Goal: Transaction & Acquisition: Book appointment/travel/reservation

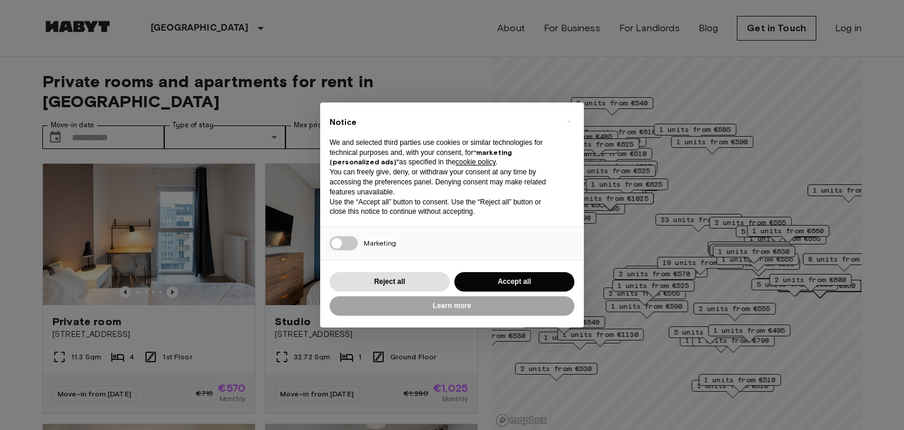
click at [413, 106] on div "Notice We and selected third parties use cookies or similar technologies for te…" at bounding box center [452, 164] width 264 height 124
click at [421, 284] on button "Reject all" at bounding box center [389, 281] width 120 height 19
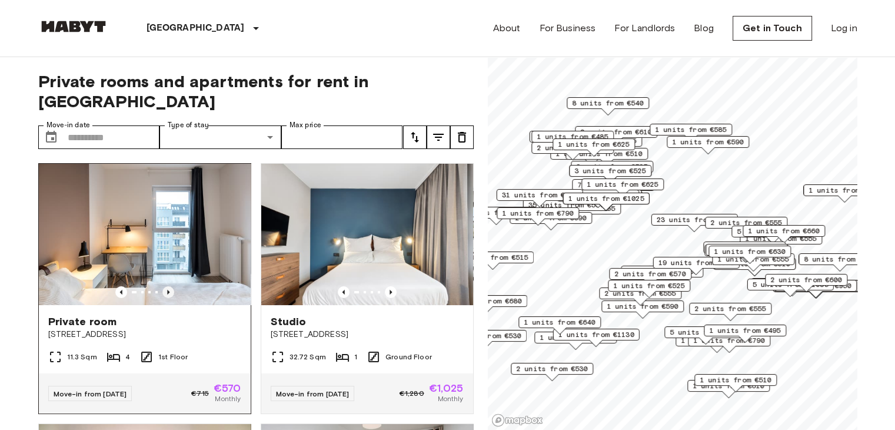
click at [168, 286] on icon "Previous image" at bounding box center [168, 292] width 12 height 12
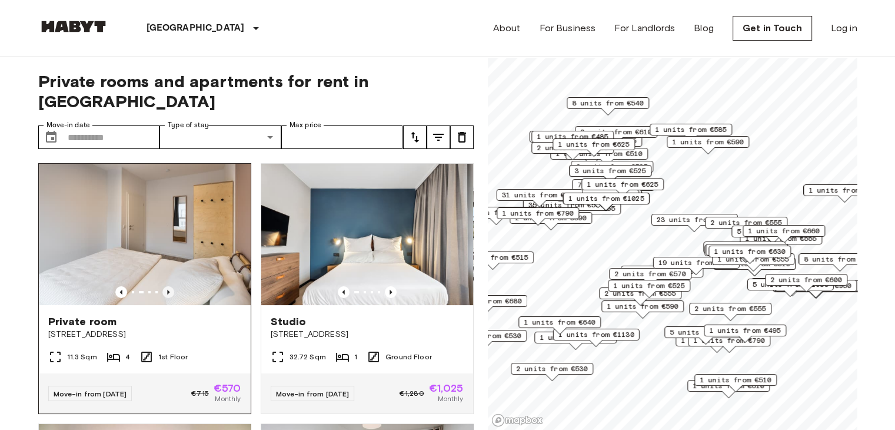
click at [168, 286] on icon "Previous image" at bounding box center [168, 292] width 12 height 12
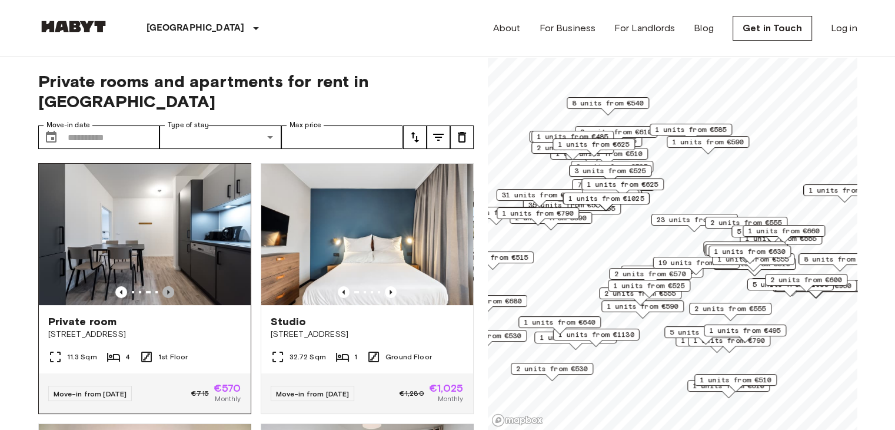
click at [168, 286] on icon "Previous image" at bounding box center [168, 292] width 12 height 12
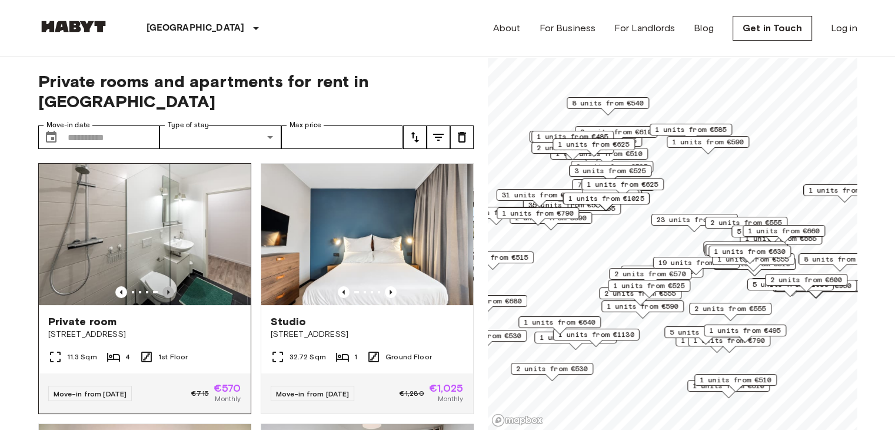
click at [168, 286] on icon "Previous image" at bounding box center [168, 292] width 12 height 12
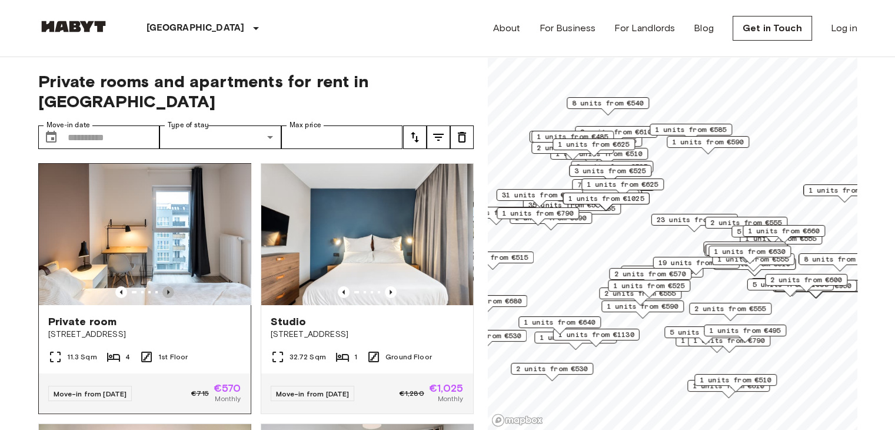
click at [168, 286] on icon "Previous image" at bounding box center [168, 292] width 12 height 12
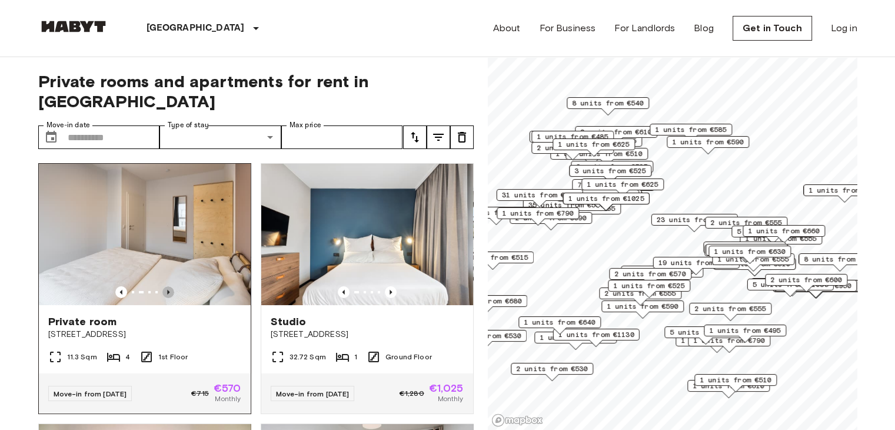
click at [168, 286] on icon "Previous image" at bounding box center [168, 292] width 12 height 12
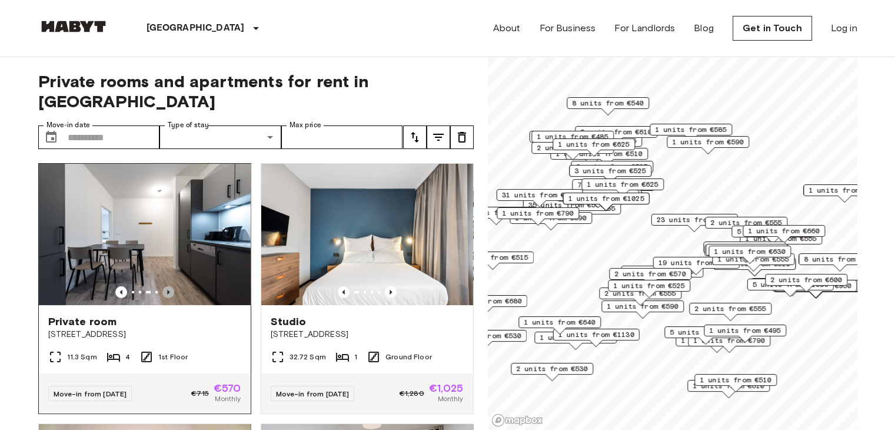
click at [168, 286] on icon "Previous image" at bounding box center [168, 292] width 12 height 12
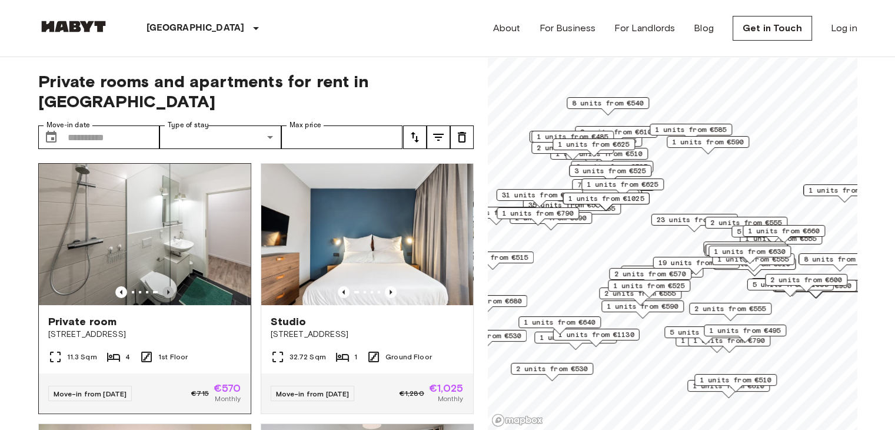
click at [168, 286] on icon "Previous image" at bounding box center [168, 292] width 12 height 12
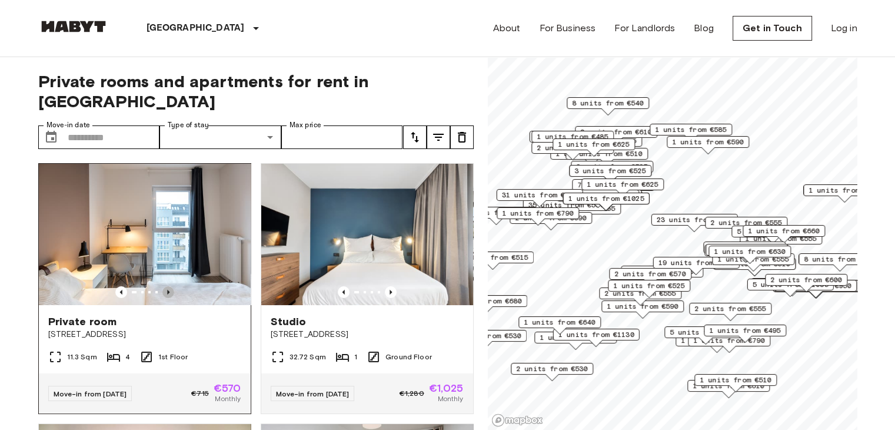
click at [168, 286] on icon "Previous image" at bounding box center [168, 292] width 12 height 12
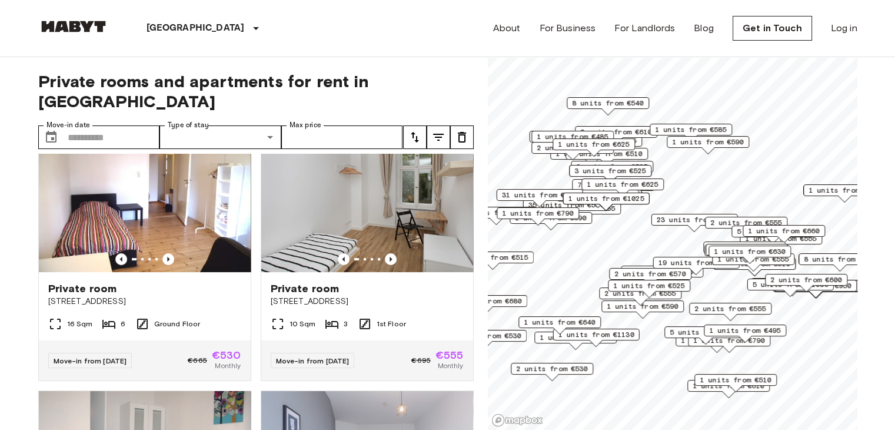
scroll to position [294, 0]
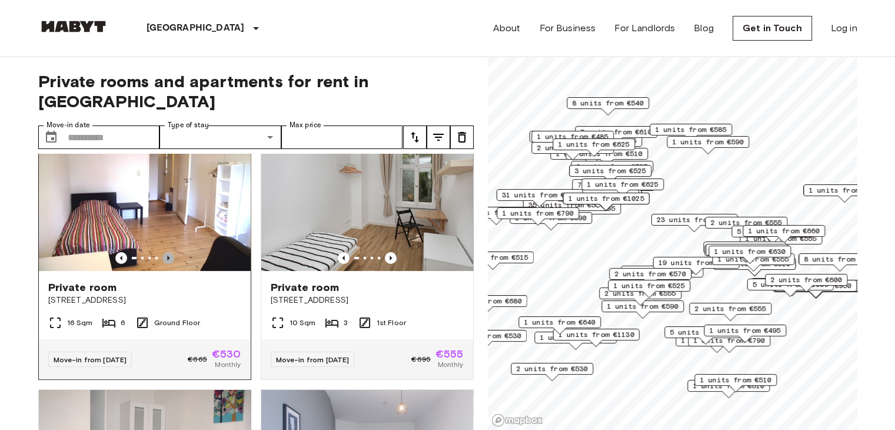
click at [165, 252] on icon "Previous image" at bounding box center [168, 258] width 12 height 12
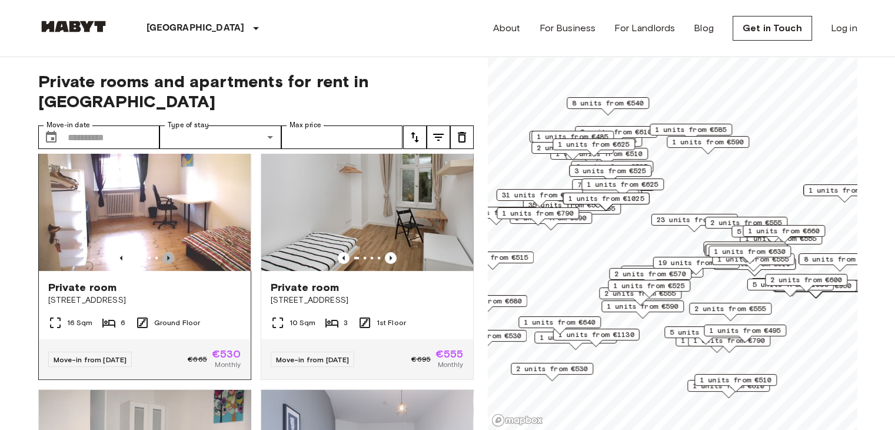
click at [165, 252] on icon "Previous image" at bounding box center [168, 258] width 12 height 12
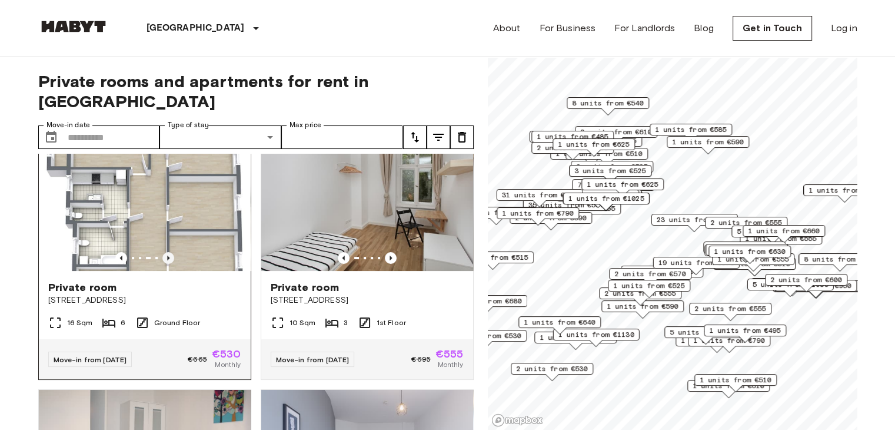
click at [165, 252] on icon "Previous image" at bounding box center [168, 258] width 12 height 12
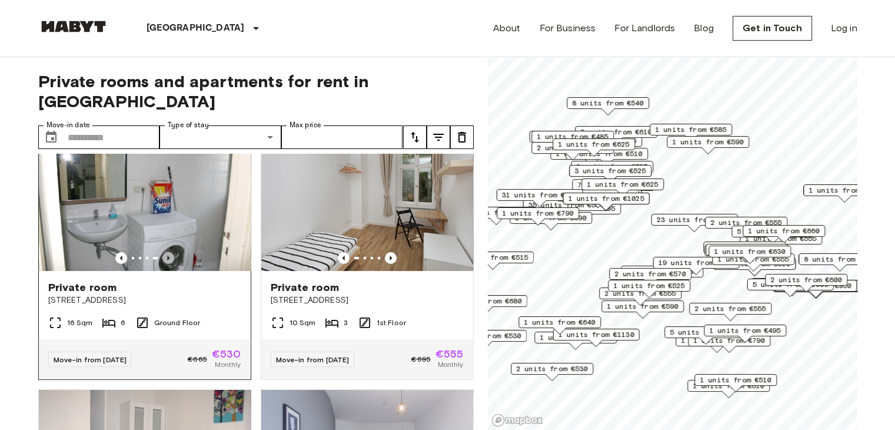
click at [165, 252] on icon "Previous image" at bounding box center [168, 258] width 12 height 12
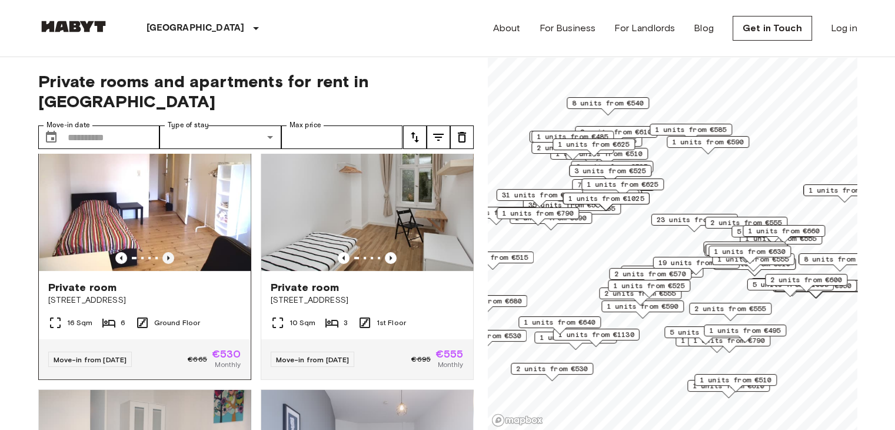
click at [165, 252] on icon "Previous image" at bounding box center [168, 258] width 12 height 12
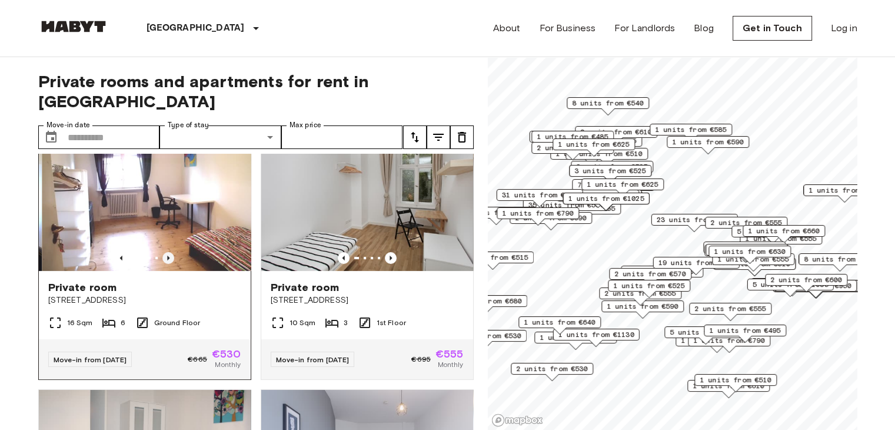
click at [165, 252] on icon "Previous image" at bounding box center [168, 258] width 12 height 12
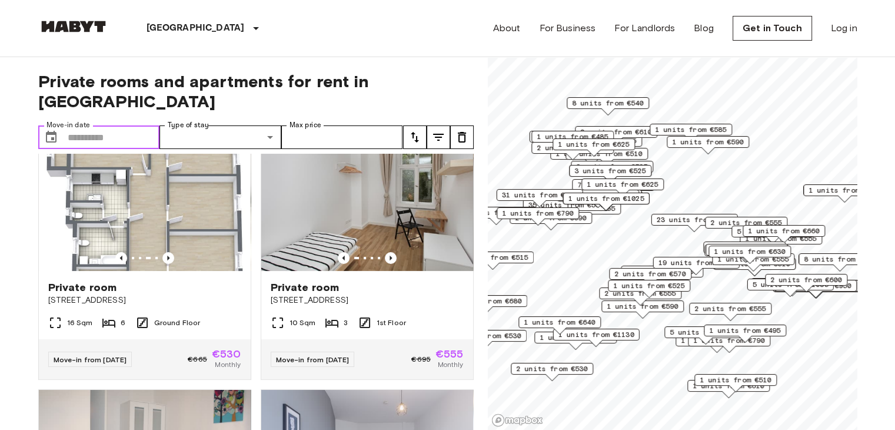
click at [96, 125] on input "Move-in date" at bounding box center [114, 137] width 92 height 24
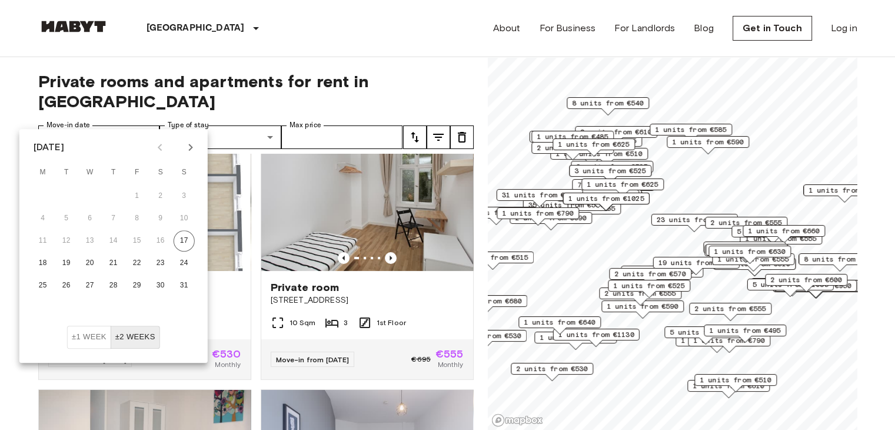
click at [186, 154] on icon "Next month" at bounding box center [191, 147] width 14 height 14
click at [46, 191] on button "1" at bounding box center [42, 195] width 21 height 21
type input "**********"
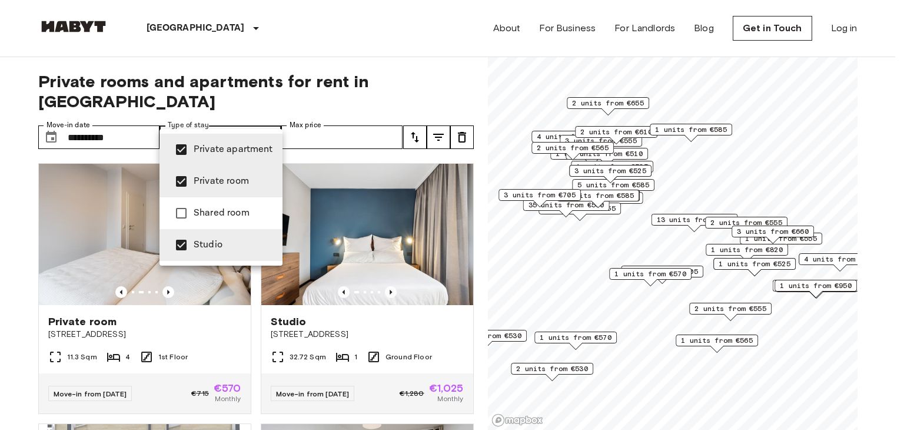
click at [4, 241] on div at bounding box center [452, 215] width 904 height 430
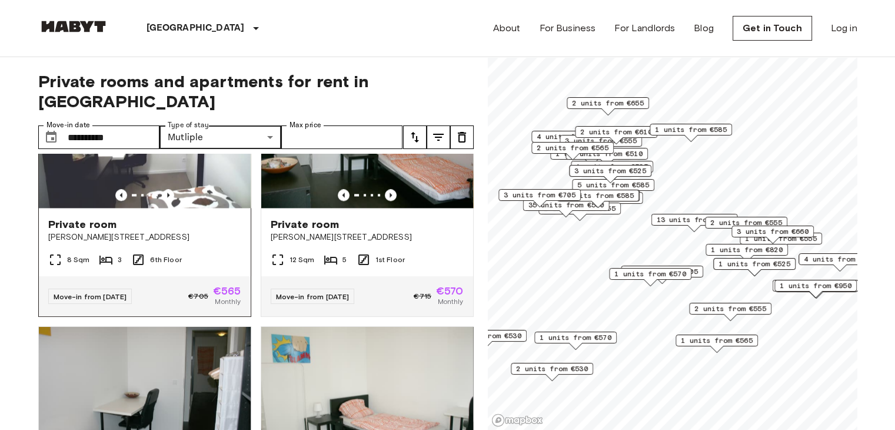
scroll to position [1942, 0]
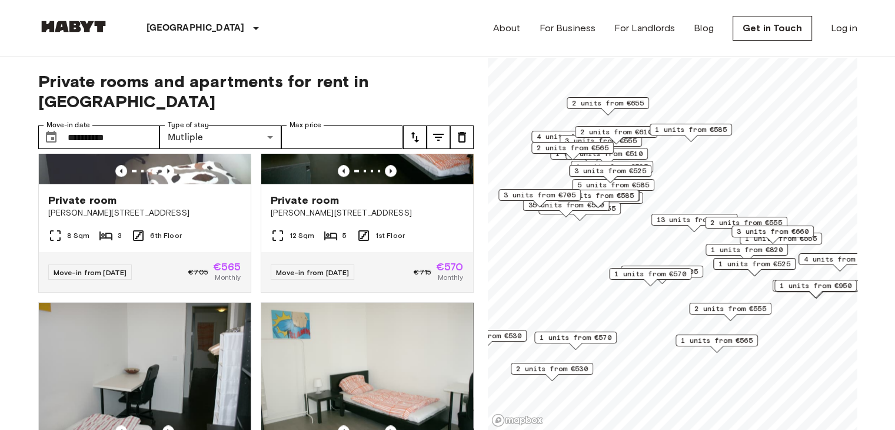
click at [247, 102] on div "**********" at bounding box center [255, 243] width 435 height 373
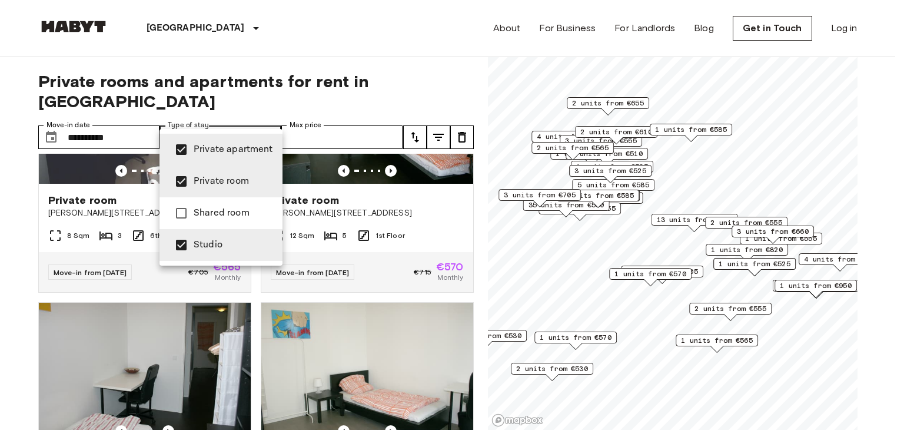
type input "**********"
click at [21, 189] on div at bounding box center [452, 215] width 904 height 430
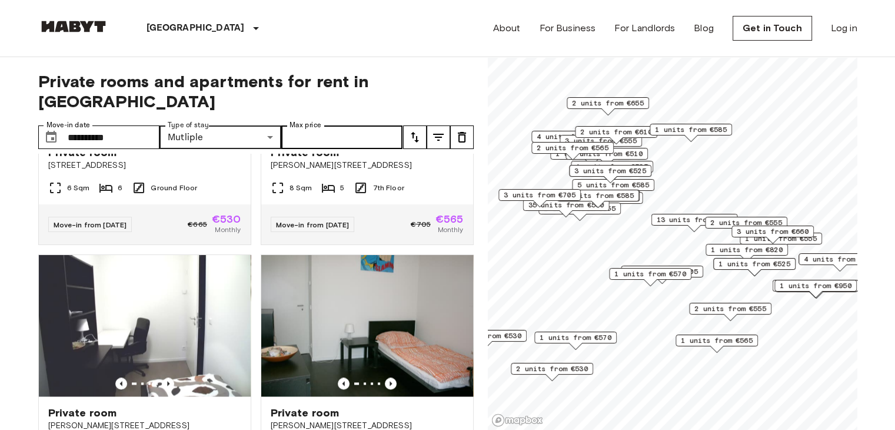
scroll to position [1706, 0]
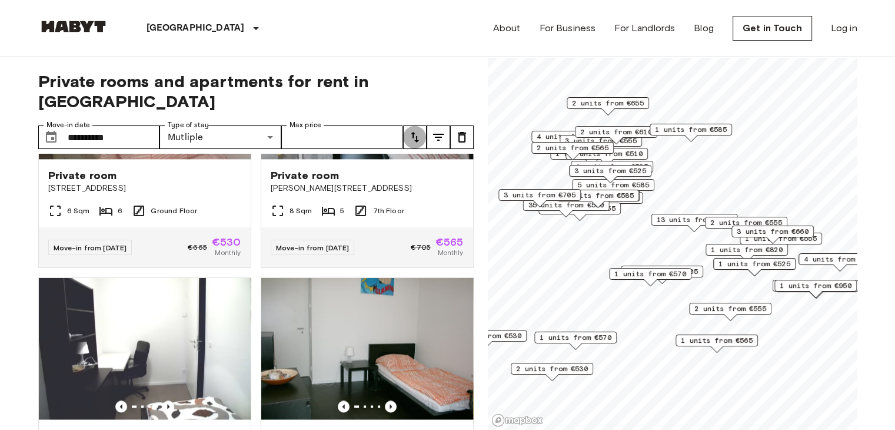
click at [408, 130] on icon "tune" at bounding box center [415, 137] width 14 height 14
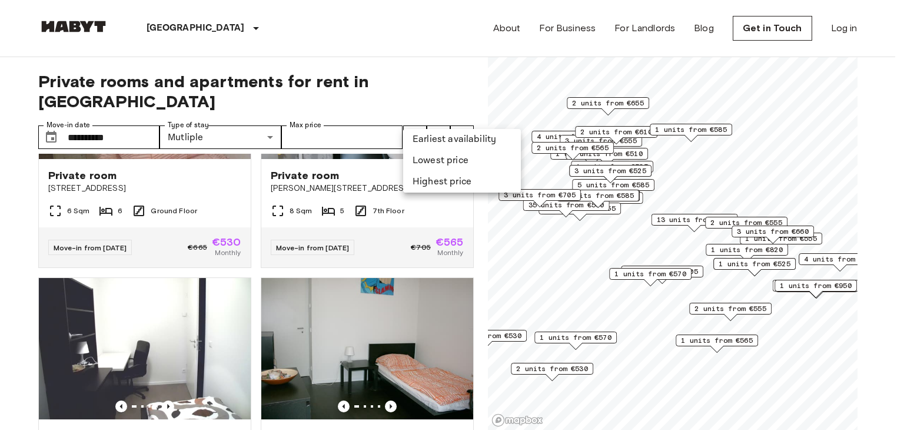
click at [433, 151] on li "Lowest price" at bounding box center [462, 160] width 118 height 21
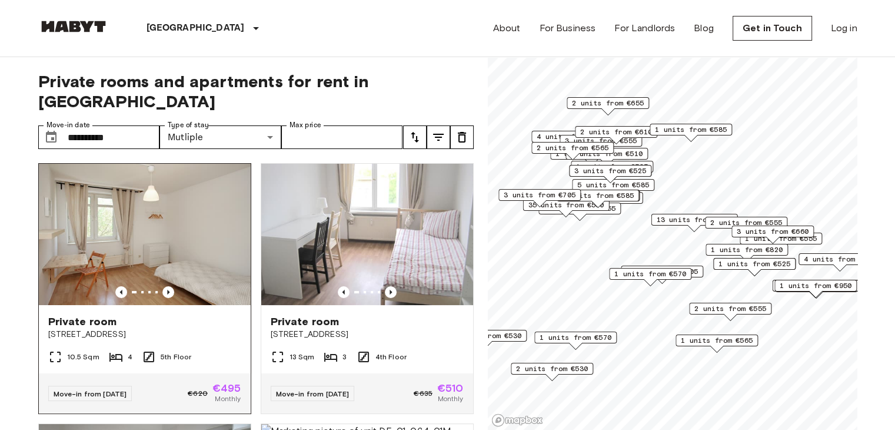
click at [132, 187] on img at bounding box center [145, 234] width 212 height 141
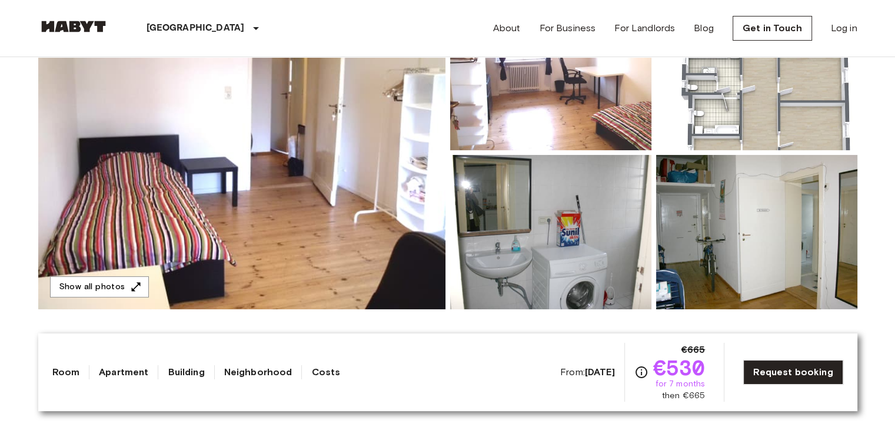
scroll to position [177, 0]
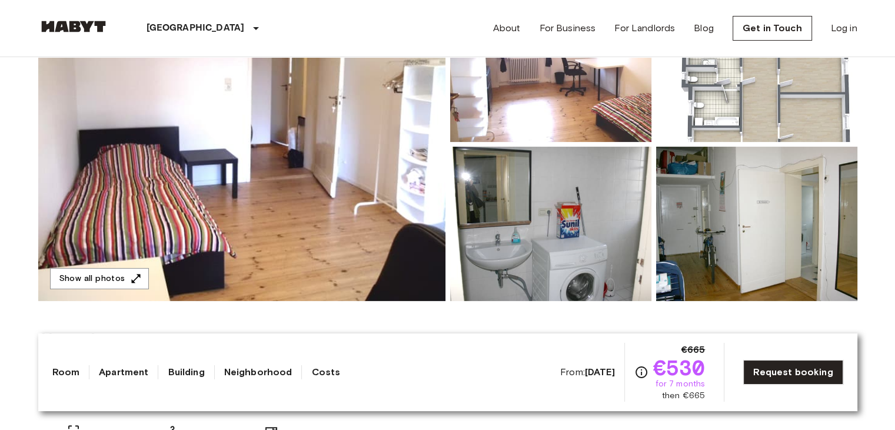
click at [182, 172] on img at bounding box center [241, 144] width 407 height 313
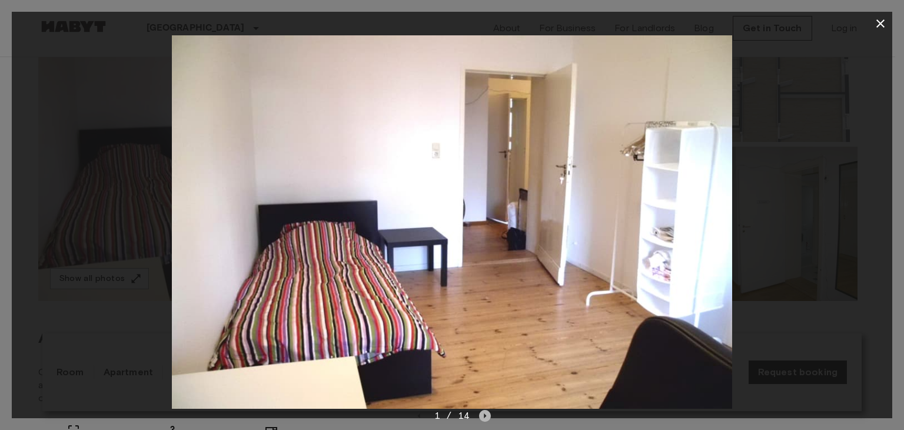
click at [480, 417] on icon "Next image" at bounding box center [485, 416] width 12 height 12
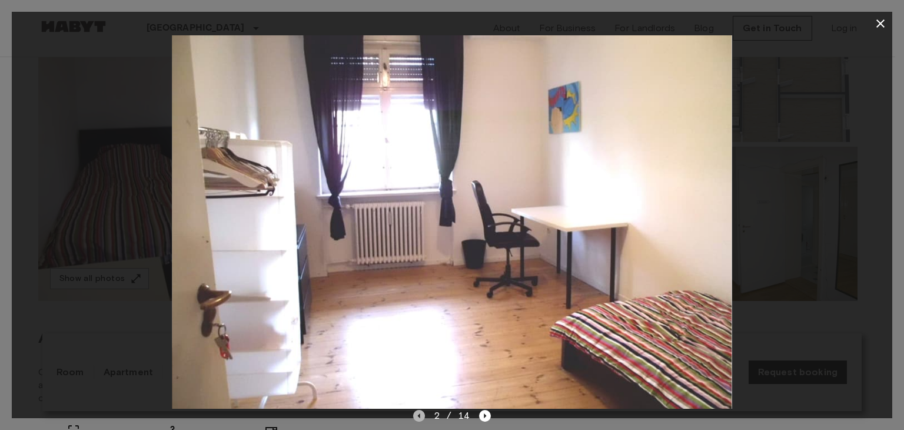
click at [420, 415] on icon "Previous image" at bounding box center [418, 415] width 2 height 5
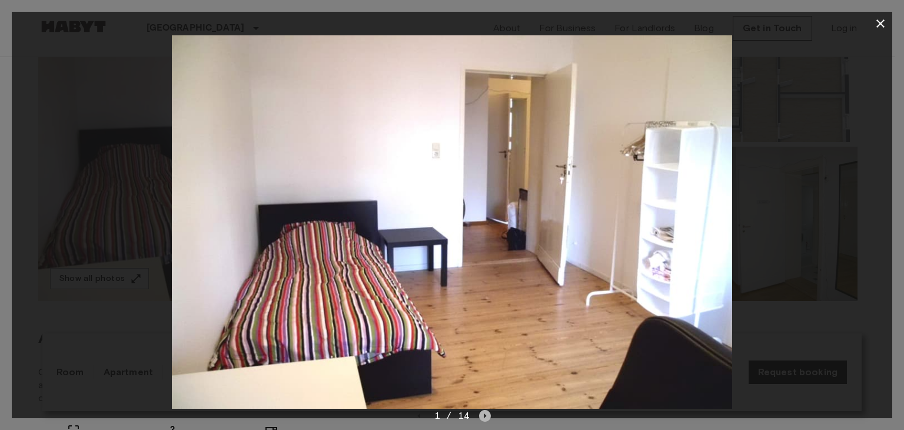
click at [482, 415] on icon "Next image" at bounding box center [485, 416] width 12 height 12
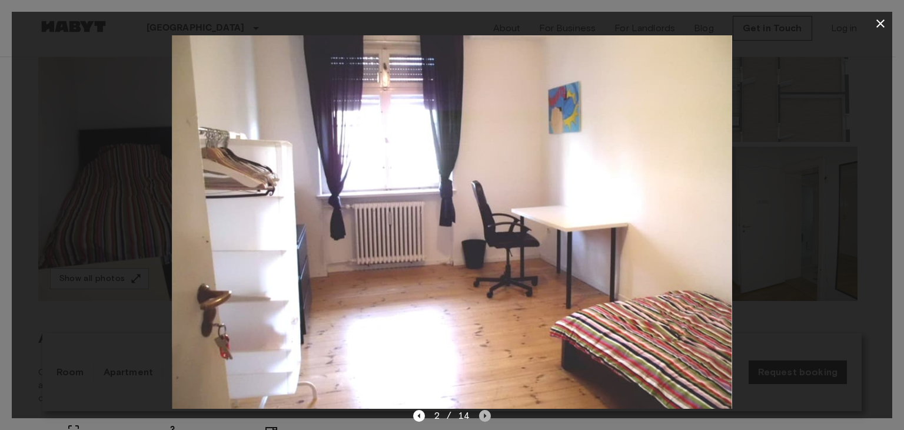
click at [482, 415] on icon "Next image" at bounding box center [485, 416] width 12 height 12
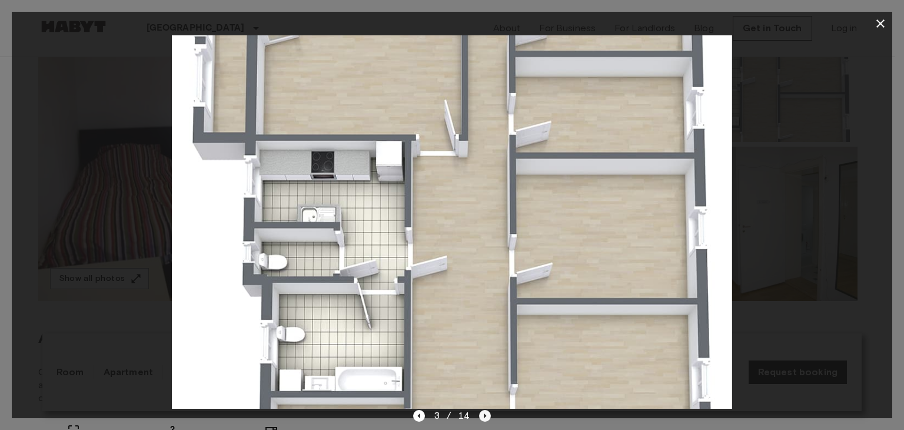
click at [482, 415] on icon "Next image" at bounding box center [485, 416] width 12 height 12
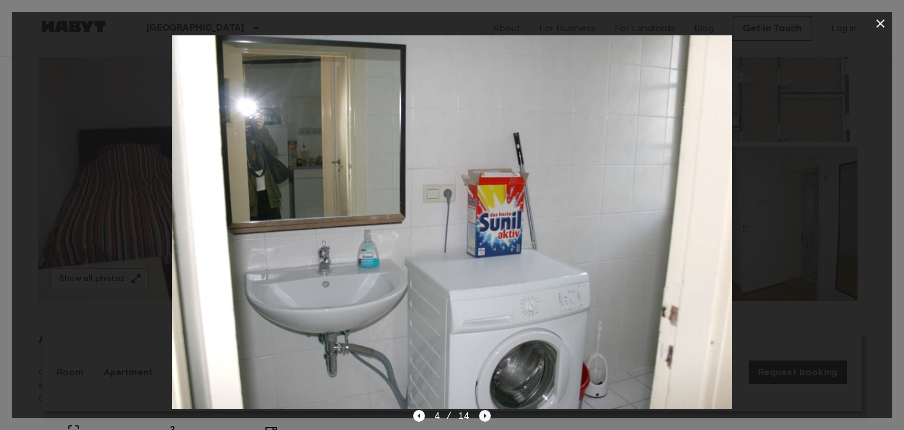
click at [482, 415] on icon "Next image" at bounding box center [485, 416] width 12 height 12
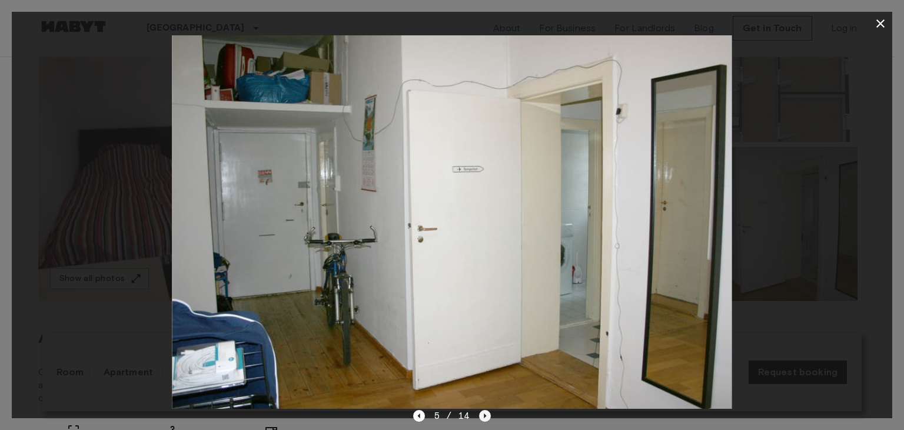
click at [482, 415] on icon "Next image" at bounding box center [485, 416] width 12 height 12
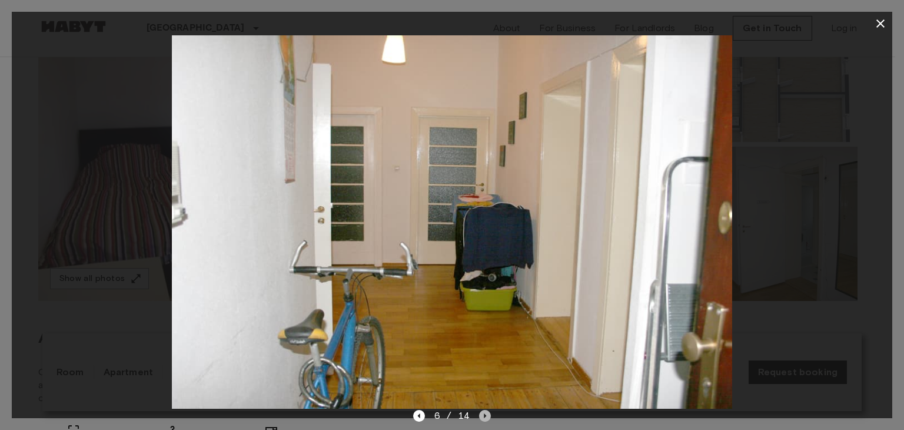
click at [482, 415] on icon "Next image" at bounding box center [485, 416] width 12 height 12
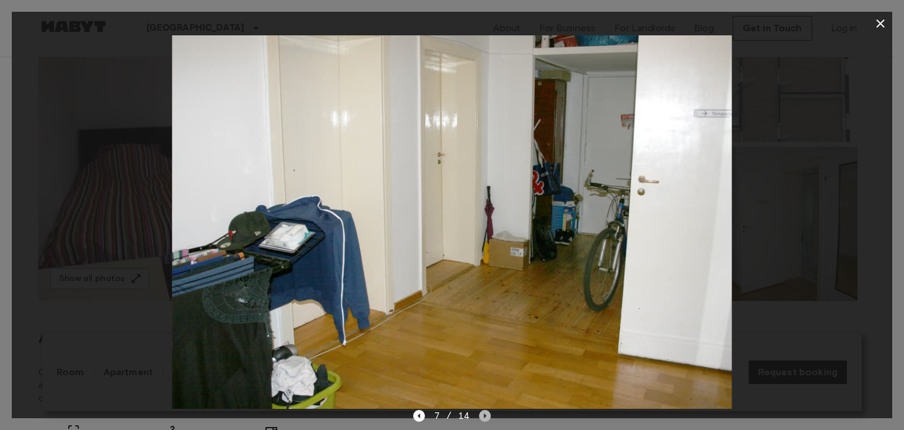
click at [482, 415] on icon "Next image" at bounding box center [485, 416] width 12 height 12
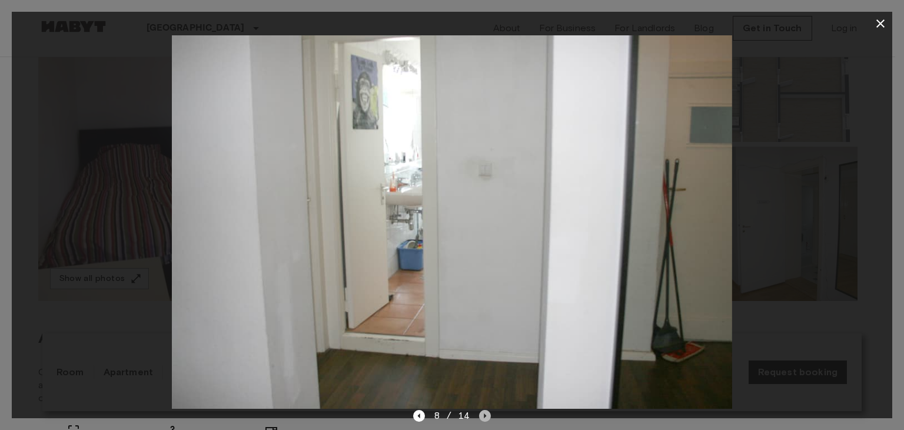
click at [482, 415] on icon "Next image" at bounding box center [485, 416] width 12 height 12
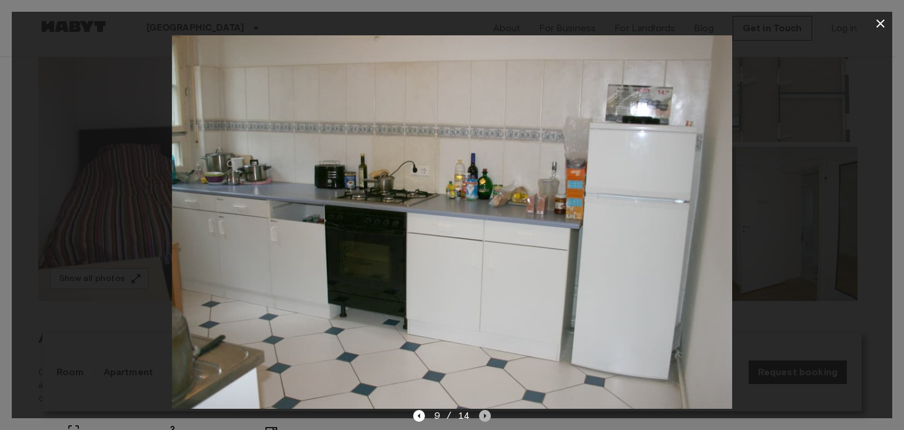
click at [482, 415] on icon "Next image" at bounding box center [485, 416] width 12 height 12
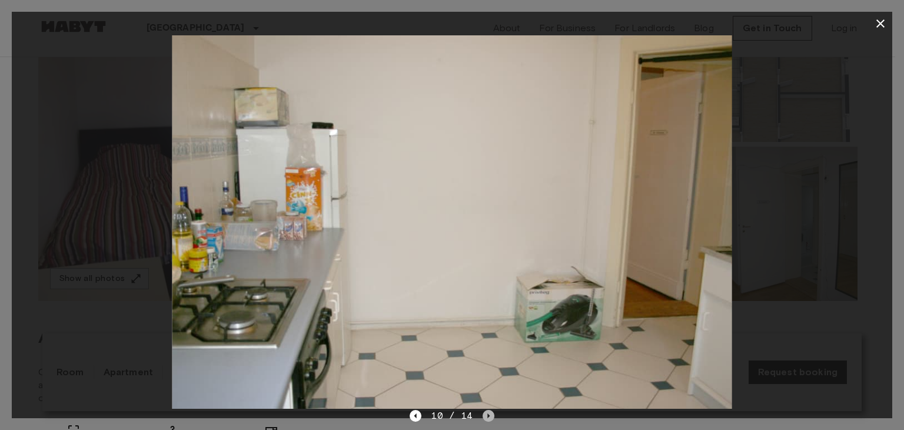
click at [482, 415] on icon "Next image" at bounding box center [488, 416] width 12 height 12
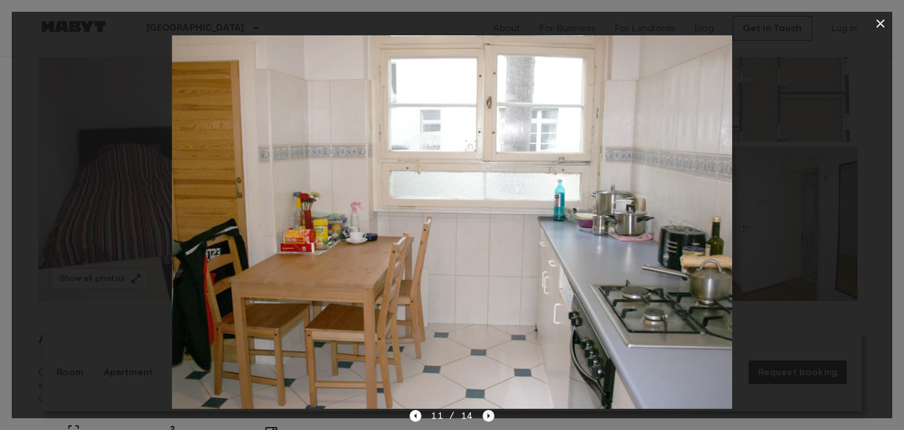
click at [482, 415] on icon "Next image" at bounding box center [488, 416] width 12 height 12
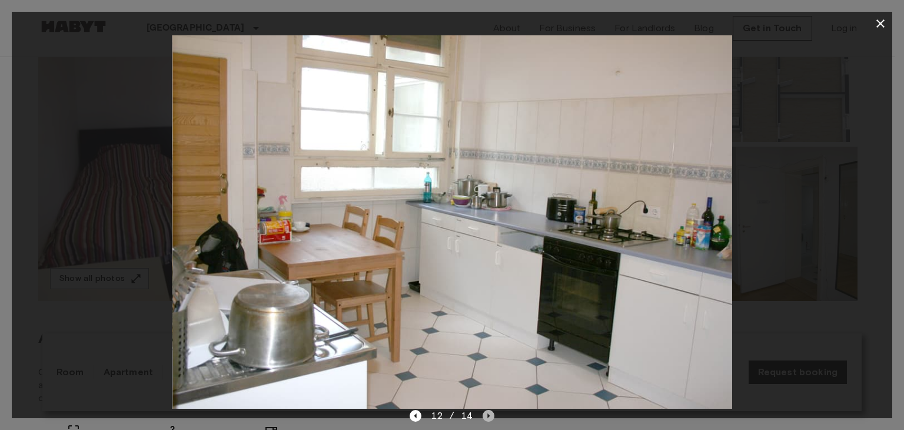
click at [482, 415] on icon "Next image" at bounding box center [488, 416] width 12 height 12
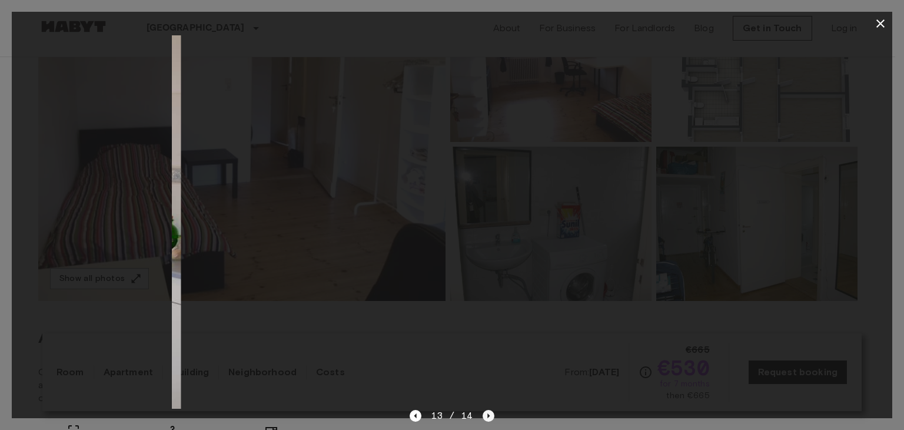
click at [482, 415] on icon "Next image" at bounding box center [488, 416] width 12 height 12
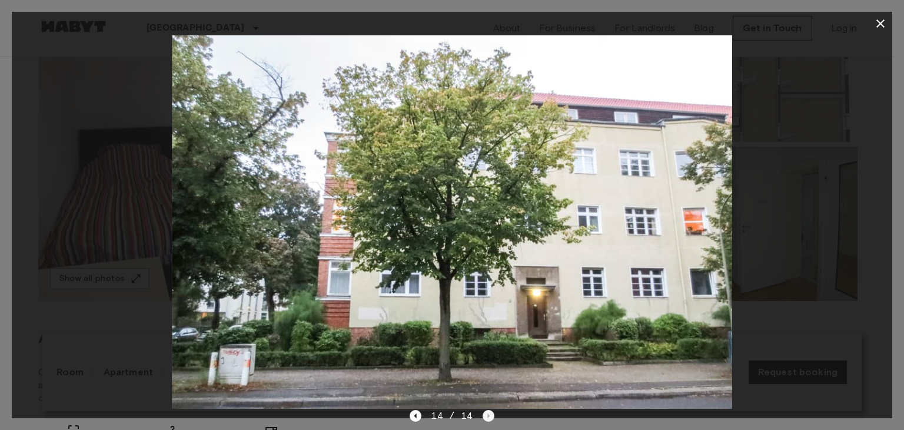
click at [482, 415] on div "14 / 14" at bounding box center [452, 415] width 84 height 14
click at [884, 28] on icon "button" at bounding box center [880, 23] width 14 height 14
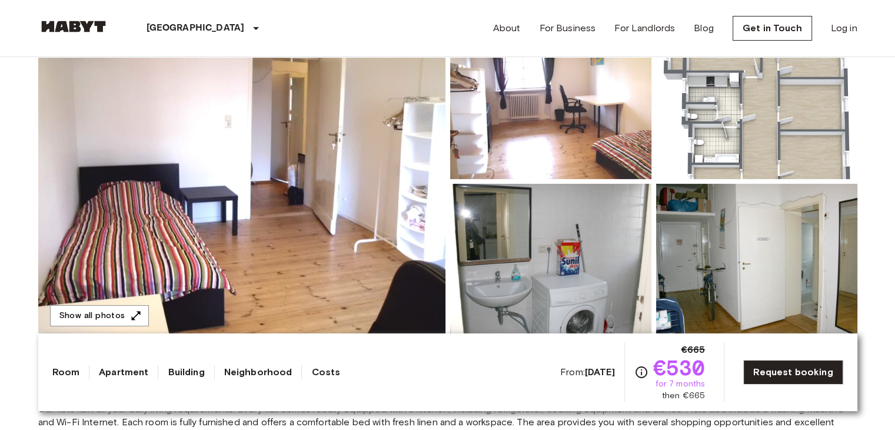
scroll to position [0, 0]
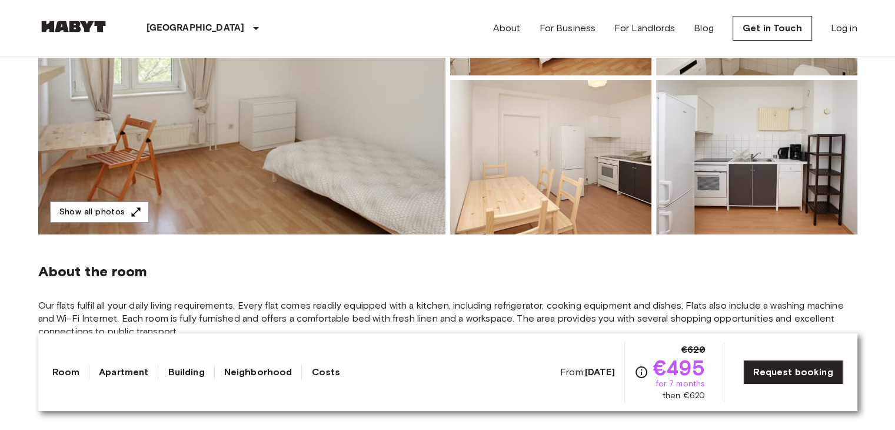
scroll to position [235, 0]
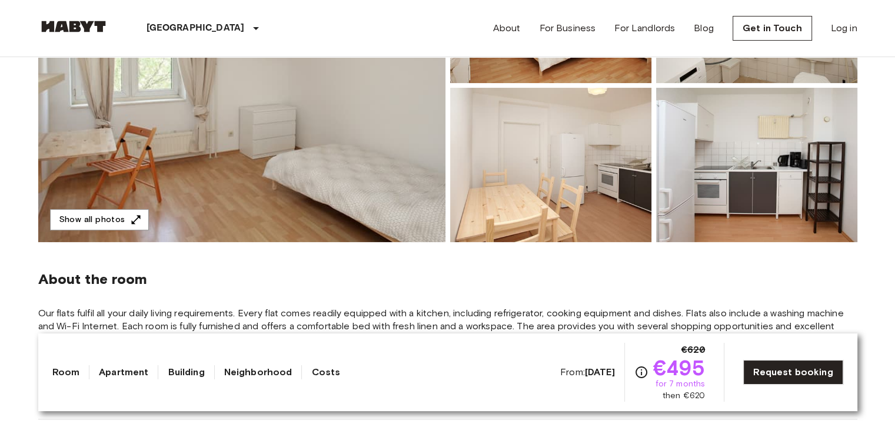
click at [289, 163] on img at bounding box center [241, 85] width 407 height 313
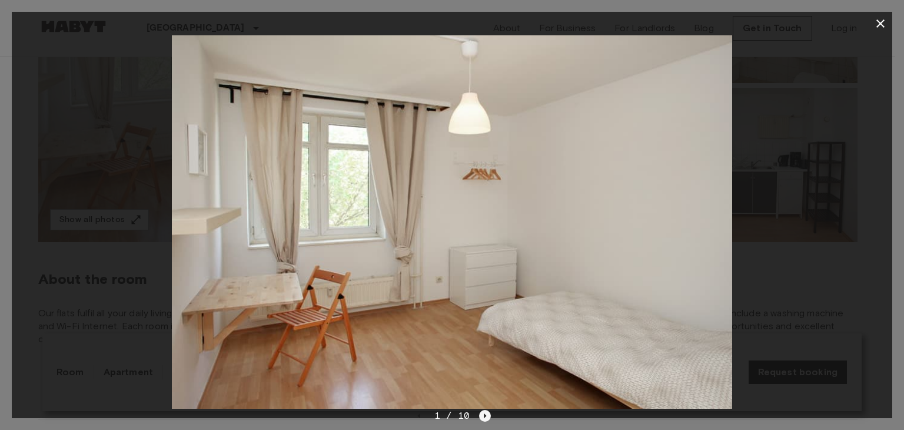
click at [482, 415] on icon "Next image" at bounding box center [485, 416] width 12 height 12
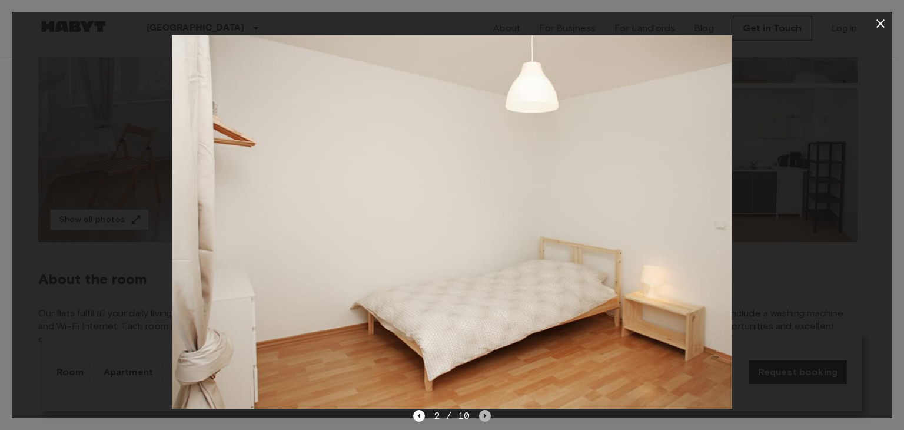
click at [482, 415] on icon "Next image" at bounding box center [485, 416] width 12 height 12
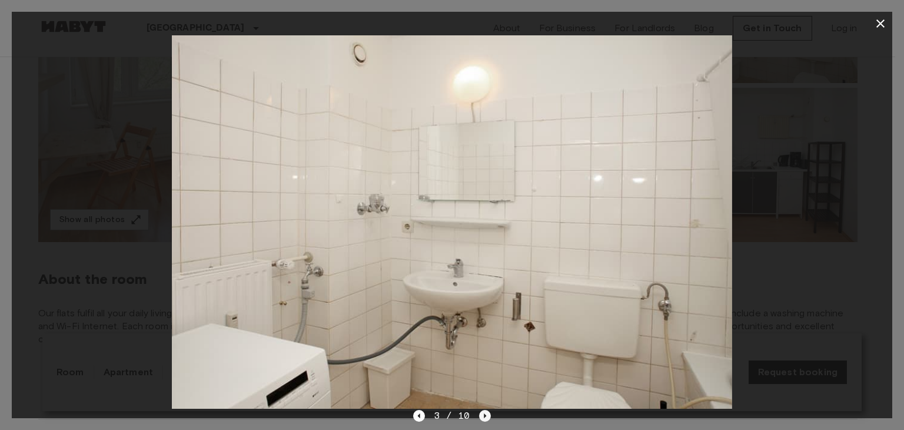
click at [482, 415] on icon "Next image" at bounding box center [485, 416] width 12 height 12
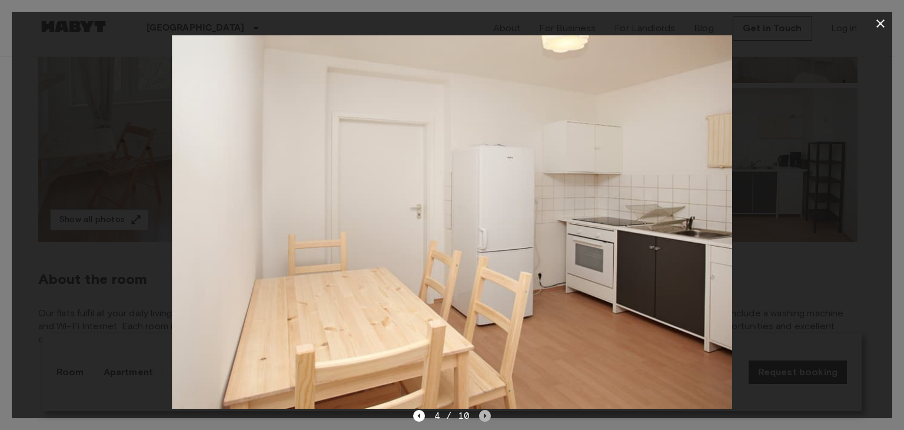
click at [482, 415] on icon "Next image" at bounding box center [485, 416] width 12 height 12
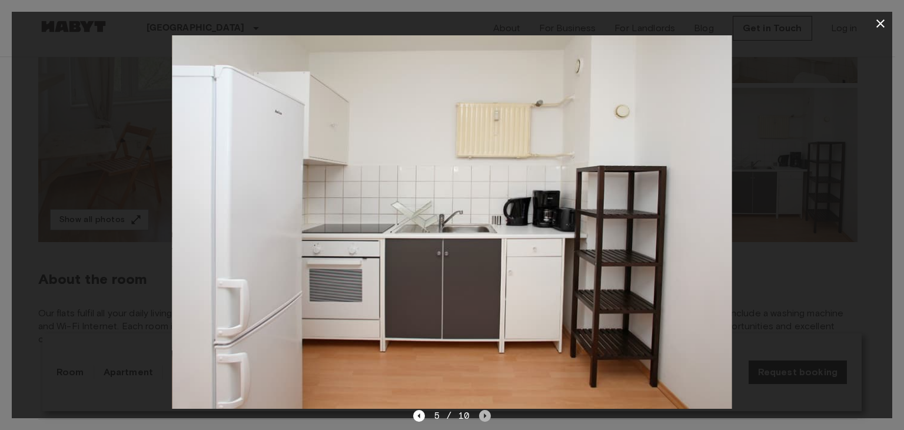
click at [482, 415] on icon "Next image" at bounding box center [485, 416] width 12 height 12
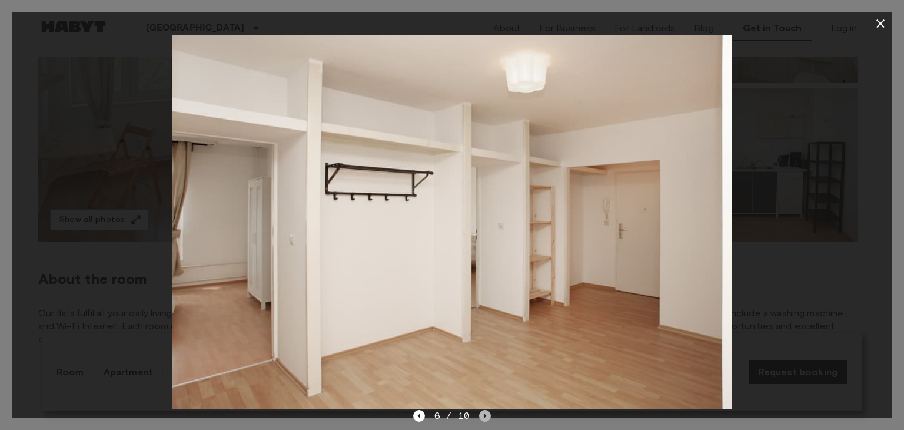
click at [482, 415] on icon "Next image" at bounding box center [485, 416] width 12 height 12
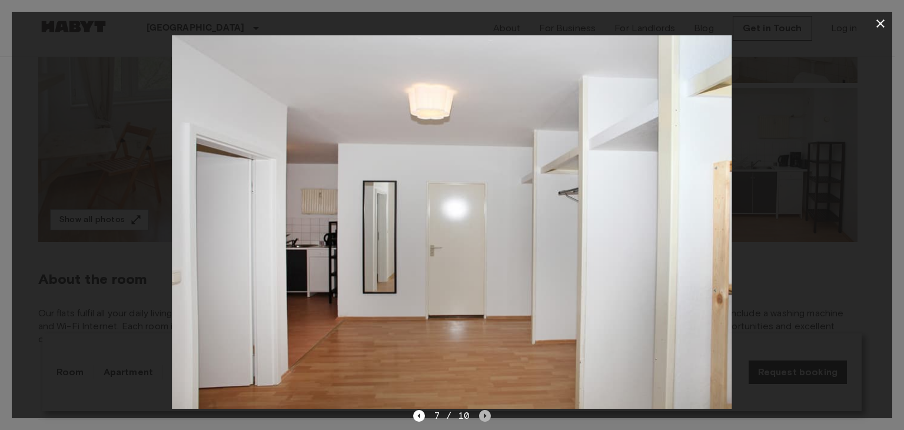
click at [482, 415] on icon "Next image" at bounding box center [485, 416] width 12 height 12
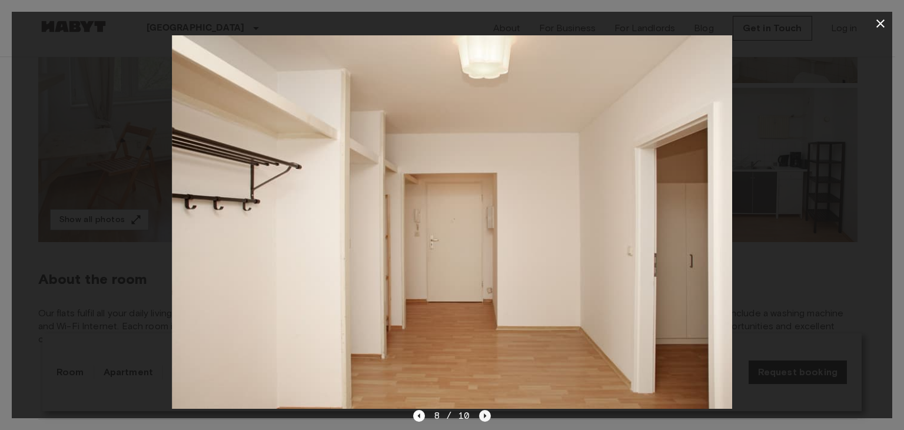
click at [482, 415] on icon "Next image" at bounding box center [485, 416] width 12 height 12
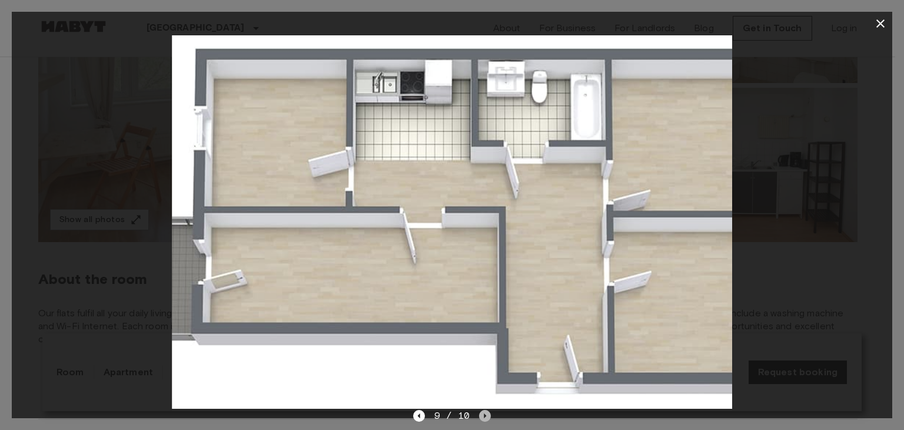
click at [482, 415] on icon "Next image" at bounding box center [485, 416] width 12 height 12
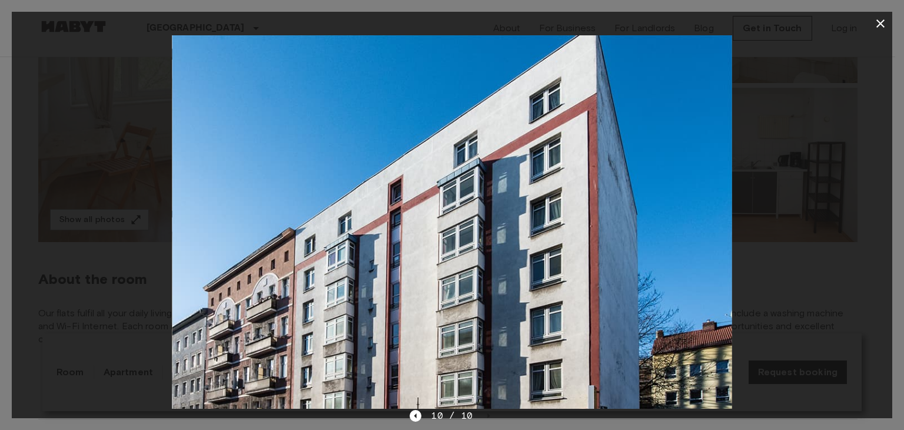
click at [878, 28] on icon "button" at bounding box center [880, 23] width 14 height 14
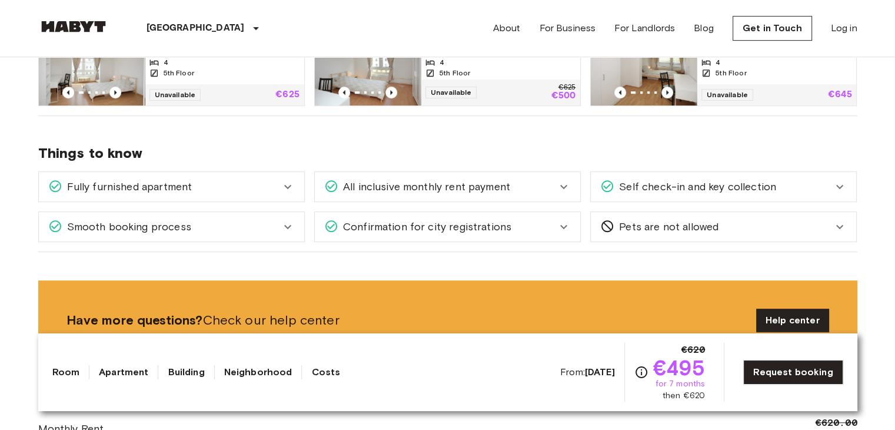
scroll to position [706, 0]
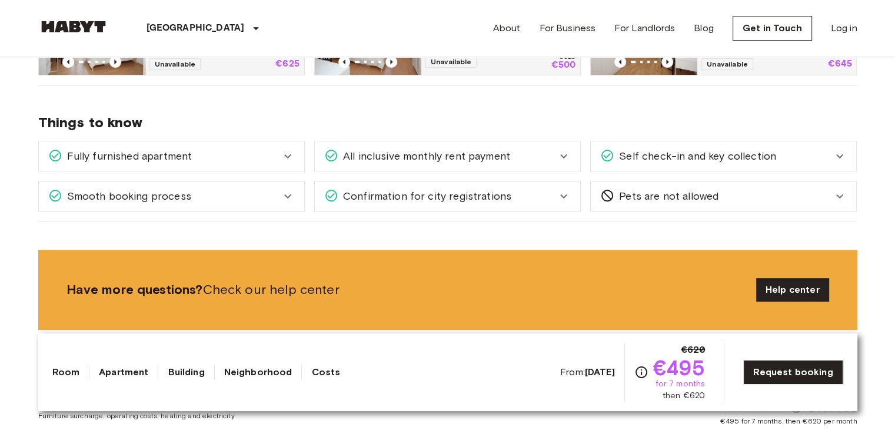
click at [662, 149] on span "Self check-in and key collection" at bounding box center [695, 155] width 162 height 15
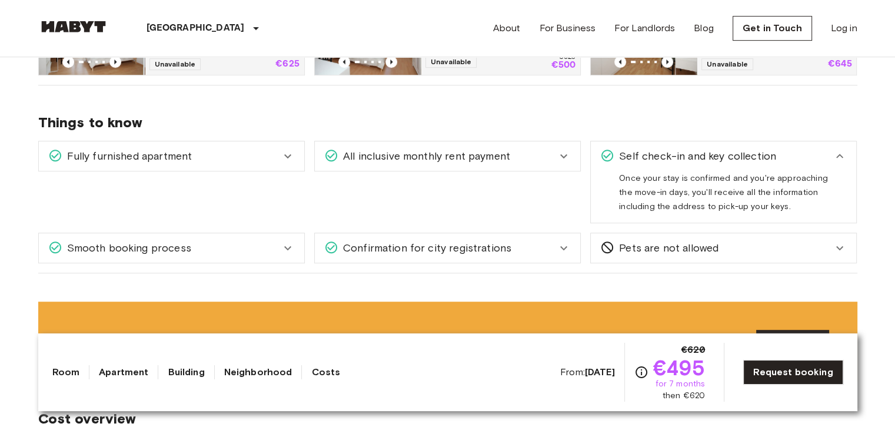
click at [662, 149] on span "Self check-in and key collection" at bounding box center [695, 155] width 162 height 15
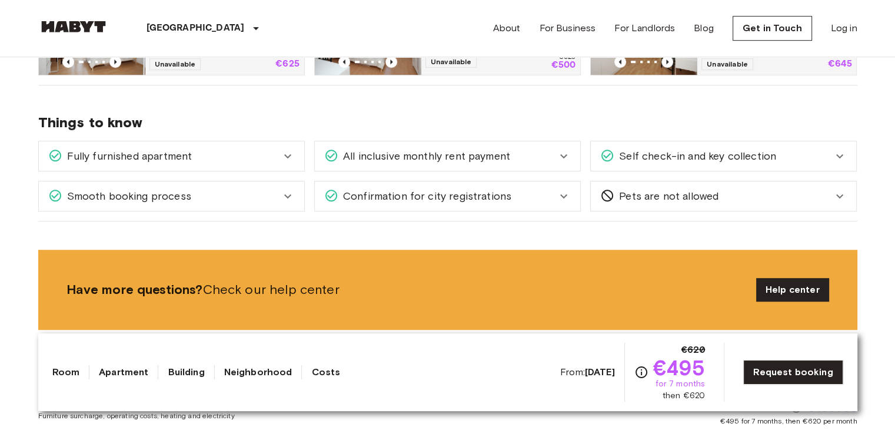
click at [410, 150] on span "All inclusive monthly rent payment" at bounding box center [424, 155] width 172 height 15
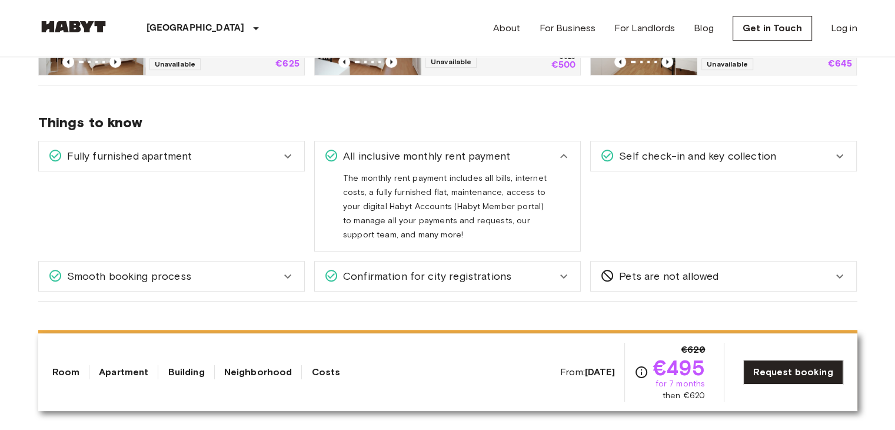
click at [410, 150] on span "All inclusive monthly rent payment" at bounding box center [424, 155] width 172 height 15
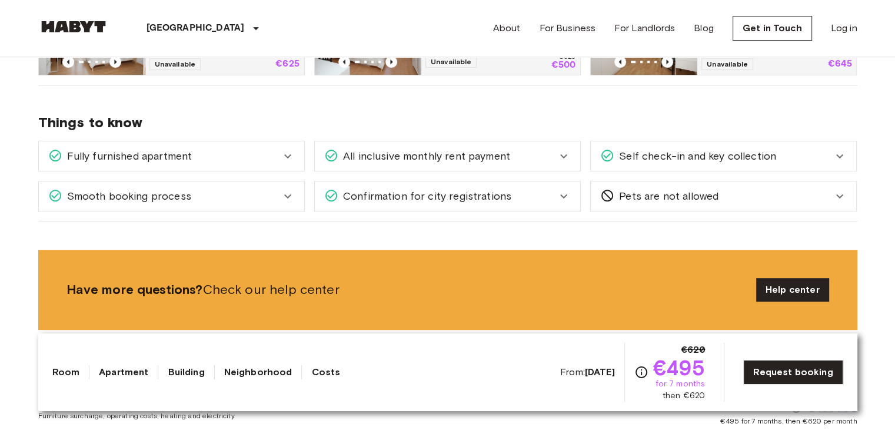
click at [218, 159] on div "Fully furnished apartment" at bounding box center [164, 155] width 232 height 15
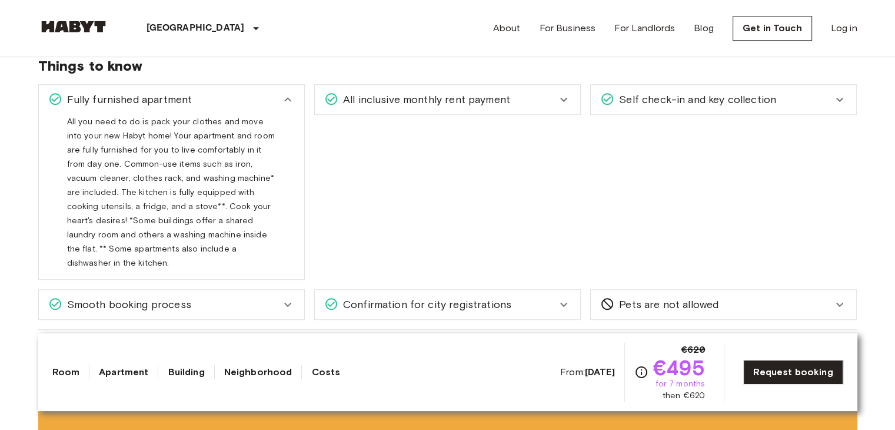
scroll to position [765, 0]
click at [217, 94] on div "Fully furnished apartment" at bounding box center [164, 96] width 232 height 15
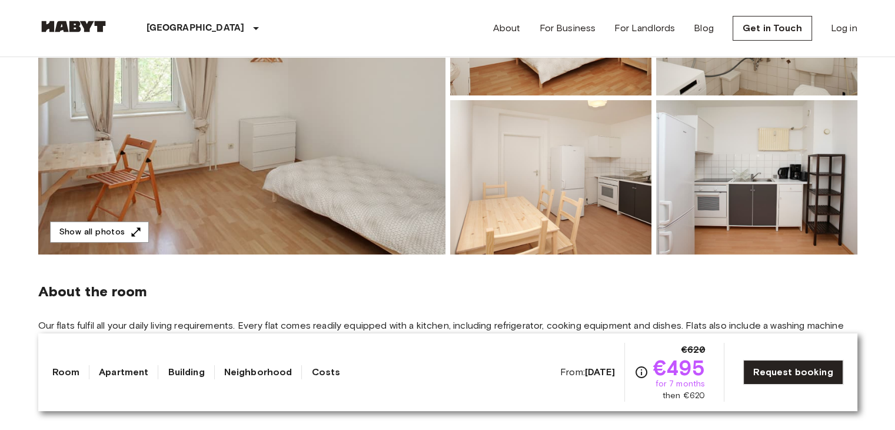
scroll to position [177, 0]
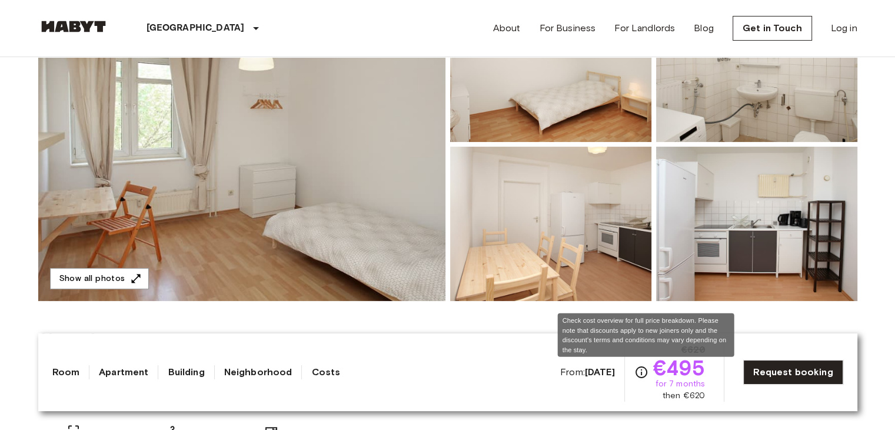
click at [639, 372] on icon "Check cost overview for full price breakdown. Please note that discounts apply …" at bounding box center [641, 372] width 14 height 14
click at [645, 371] on icon "Check cost overview for full price breakdown. Please note that discounts apply …" at bounding box center [641, 372] width 12 height 12
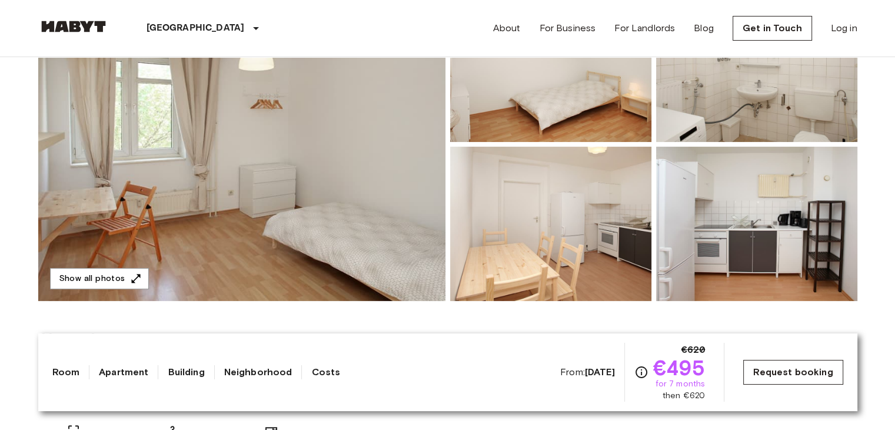
click at [764, 378] on link "Request booking" at bounding box center [792, 371] width 99 height 25
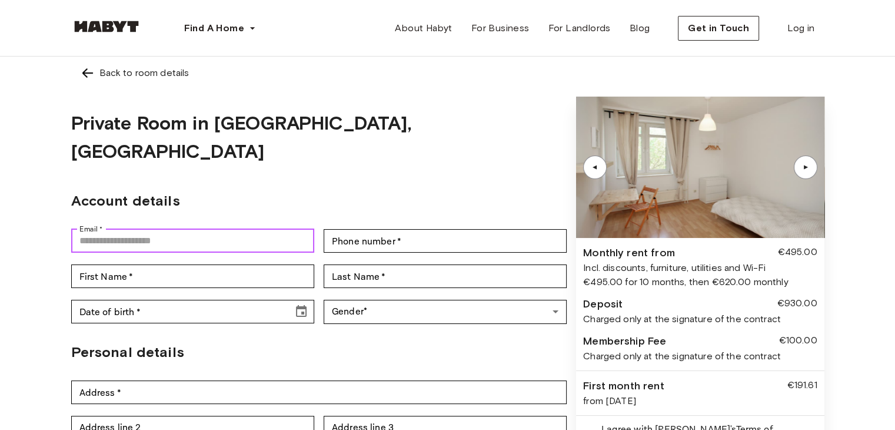
click at [189, 229] on input "Email   *" at bounding box center [192, 241] width 243 height 24
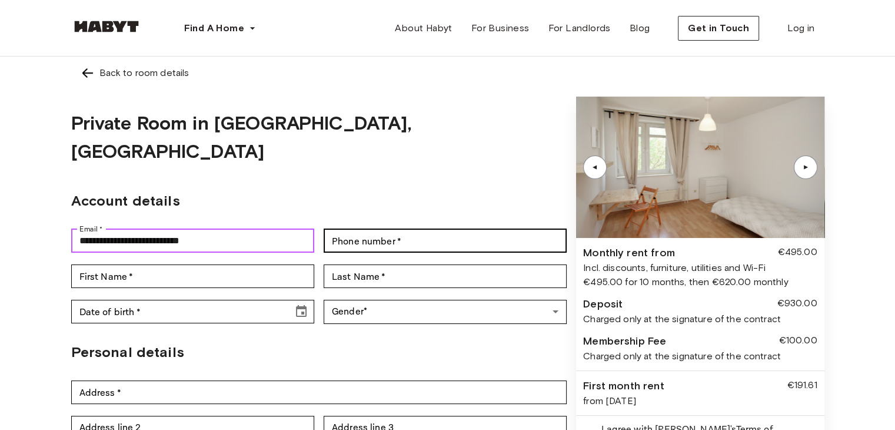
type input "**********"
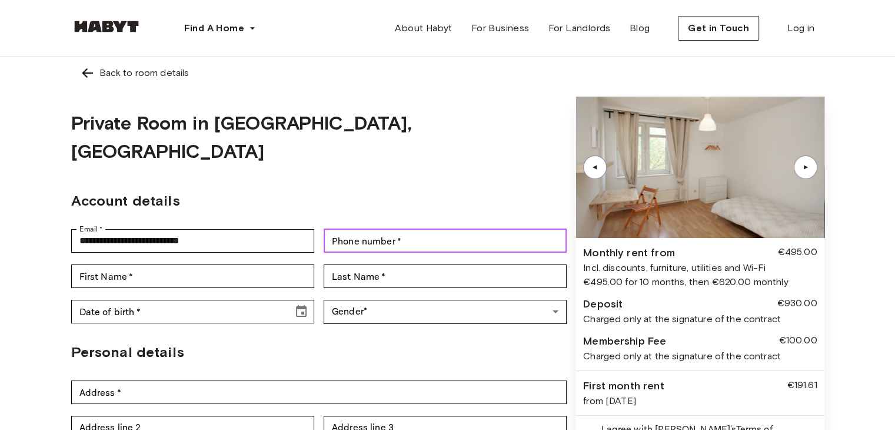
click at [399, 229] on input "Phone number   *" at bounding box center [445, 241] width 243 height 24
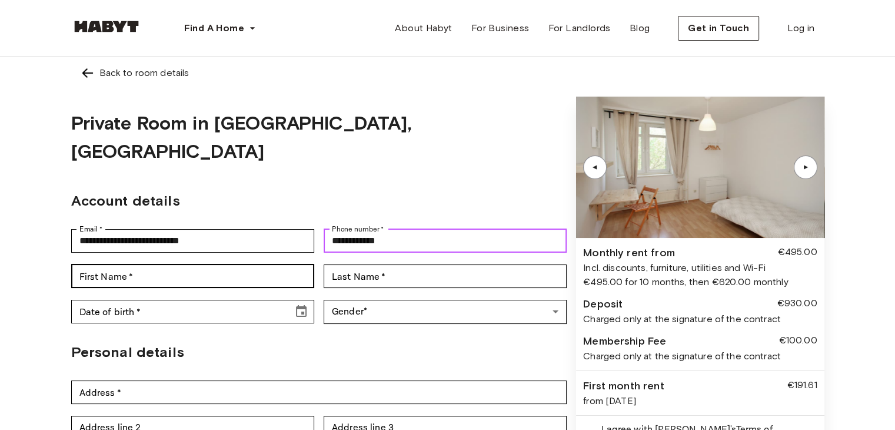
type input "**********"
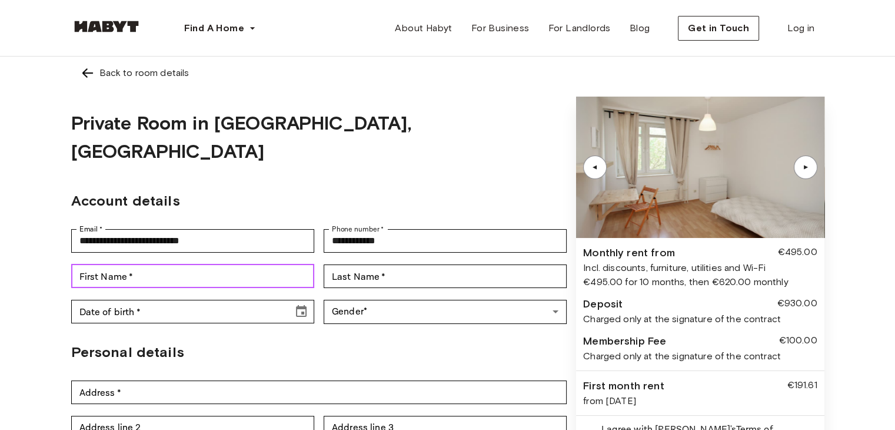
click at [105, 264] on input "First Name   *" at bounding box center [192, 276] width 243 height 24
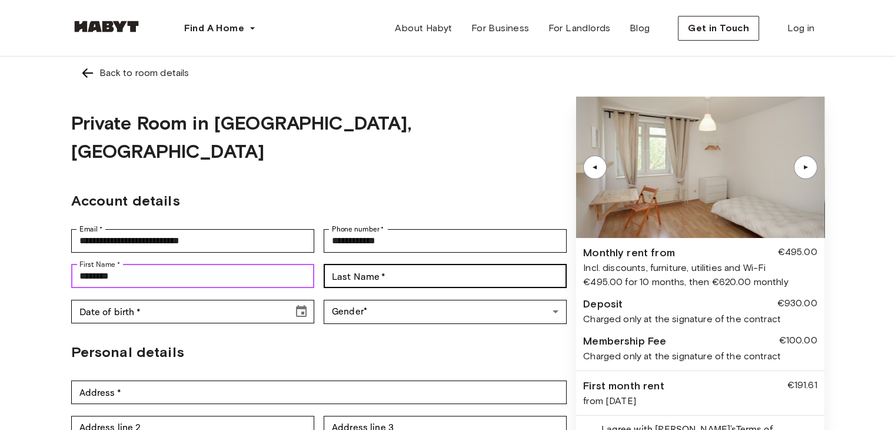
type input "********"
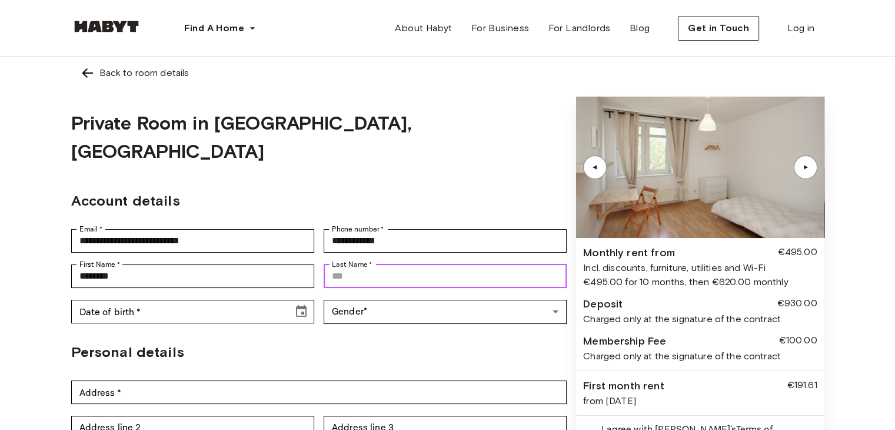
click at [368, 264] on div "Last Name   * Last Name   *" at bounding box center [445, 276] width 243 height 24
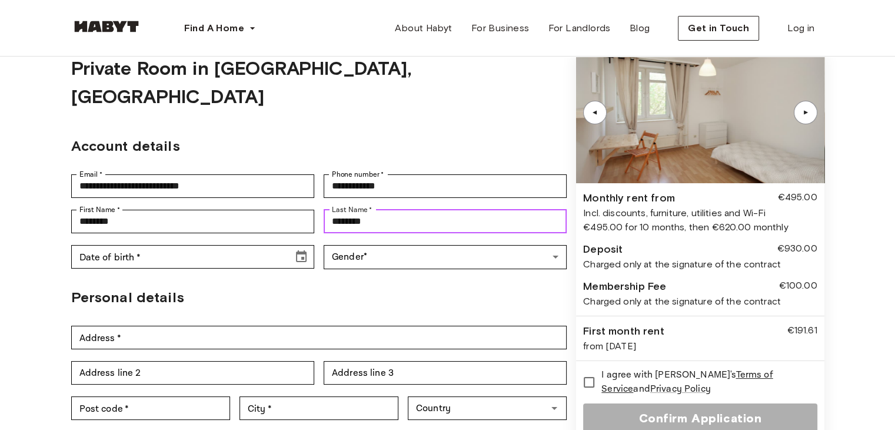
scroll to position [59, 0]
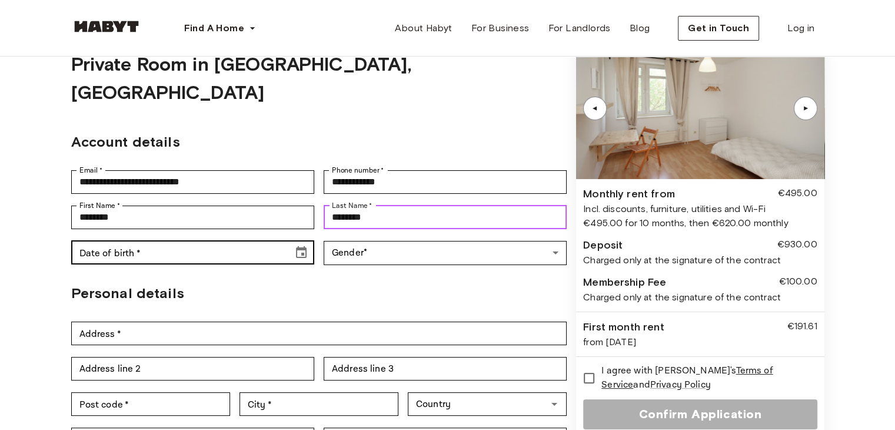
type input "********"
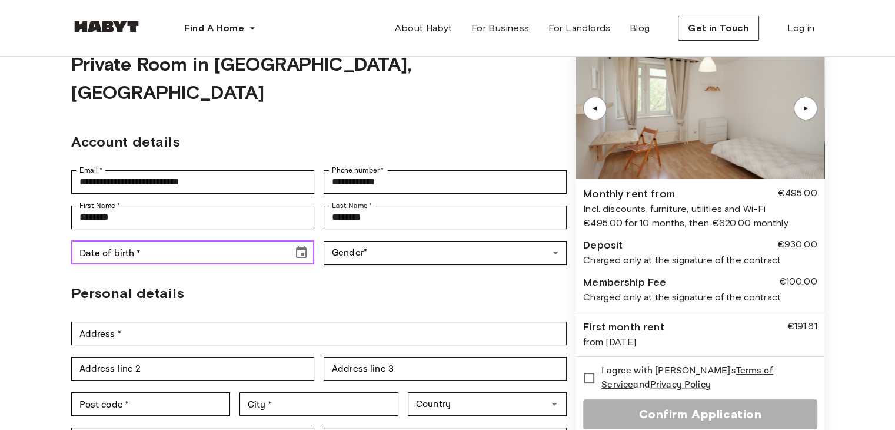
click at [126, 241] on div "Date of birth   * Date of birth   *" at bounding box center [192, 253] width 243 height 24
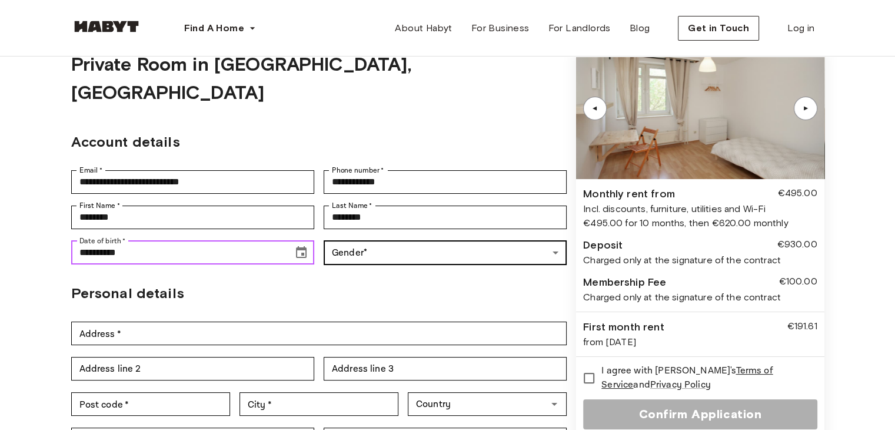
type input "**********"
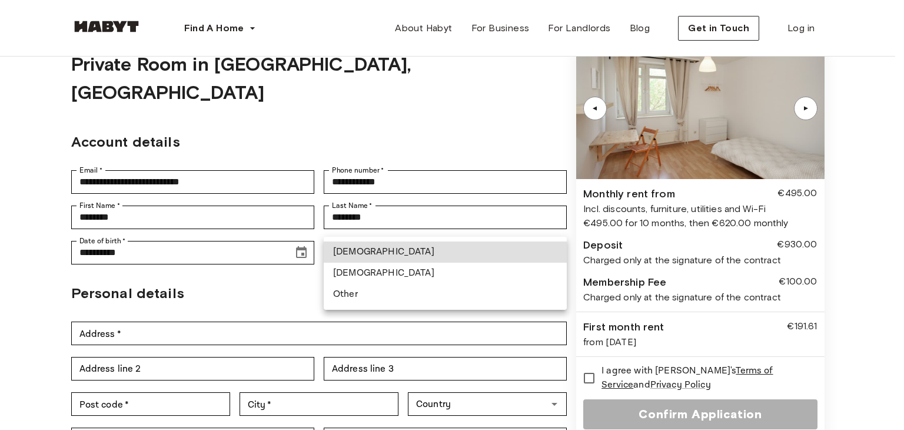
click at [358, 248] on li "Male" at bounding box center [445, 251] width 243 height 21
type input "****"
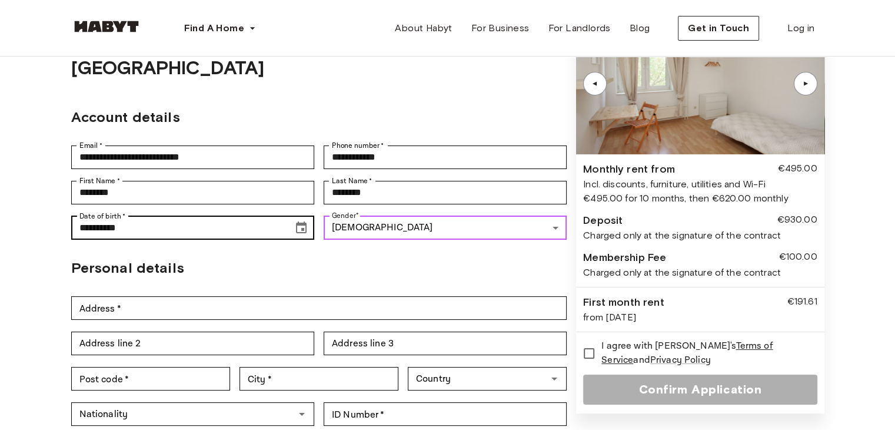
scroll to position [118, 0]
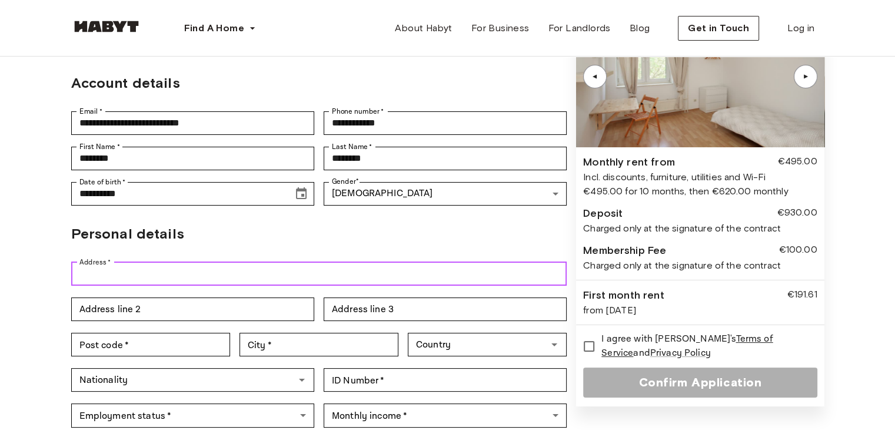
click at [109, 262] on input "Address   *" at bounding box center [319, 274] width 496 height 24
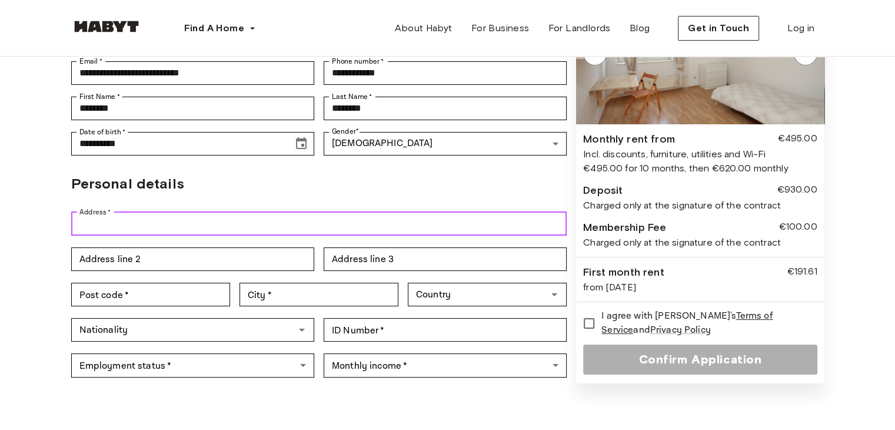
scroll to position [177, 0]
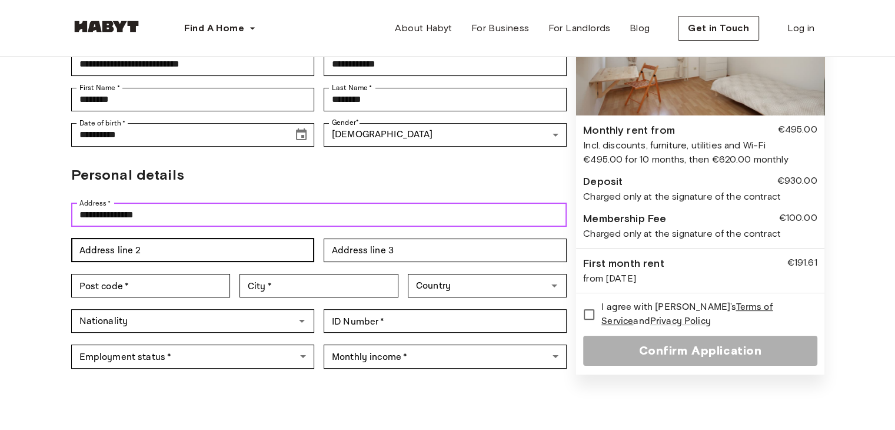
type input "**********"
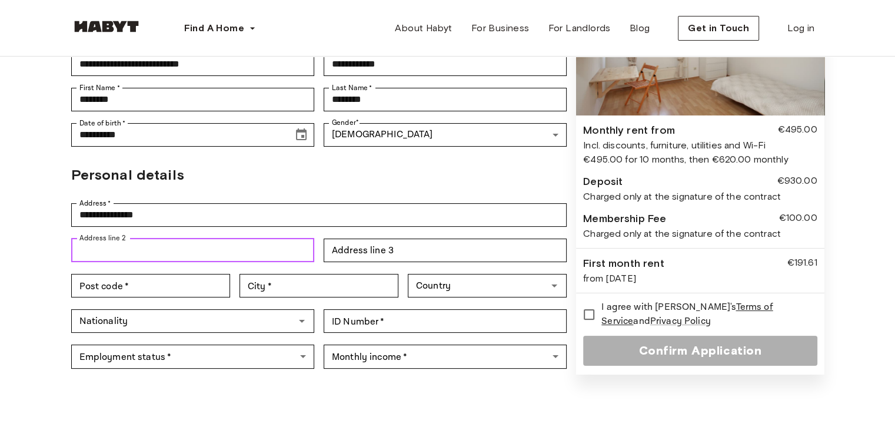
click at [209, 238] on input "Address line 2" at bounding box center [192, 250] width 243 height 24
type input "**********"
click at [171, 274] on input "Post code   *" at bounding box center [150, 286] width 159 height 24
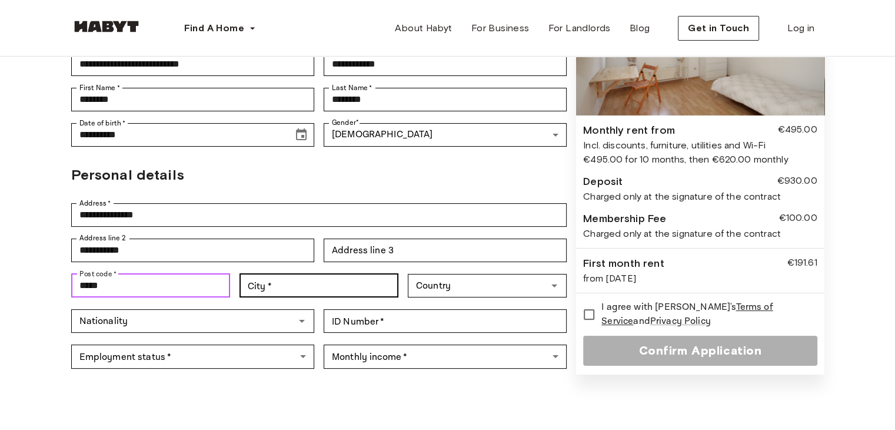
type input "*****"
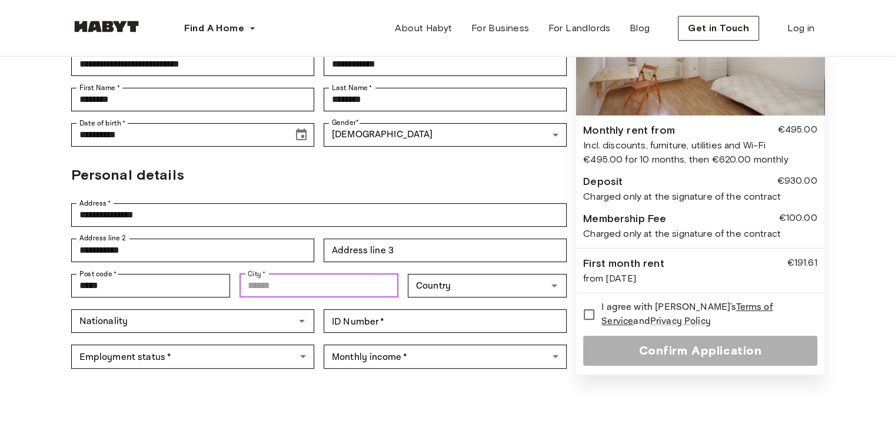
click at [302, 274] on input "City   *" at bounding box center [318, 286] width 159 height 24
type input "******"
click at [476, 277] on input "Country" at bounding box center [477, 285] width 132 height 16
type input "*"
click at [480, 295] on ul "Germany" at bounding box center [487, 284] width 159 height 31
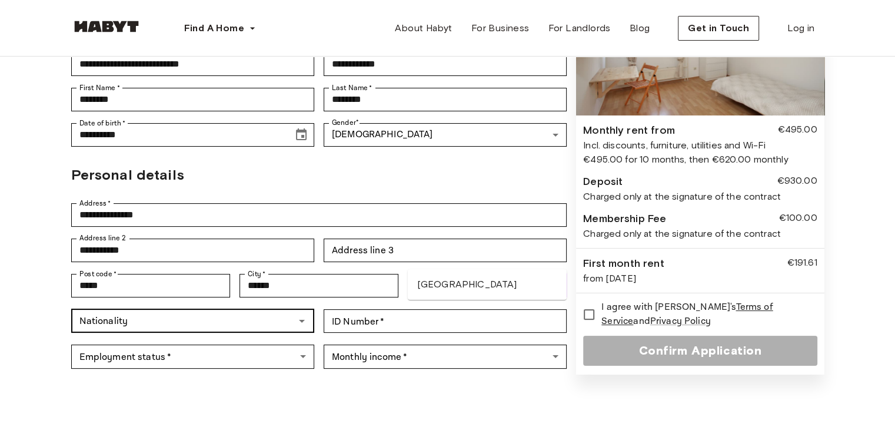
type input "****"
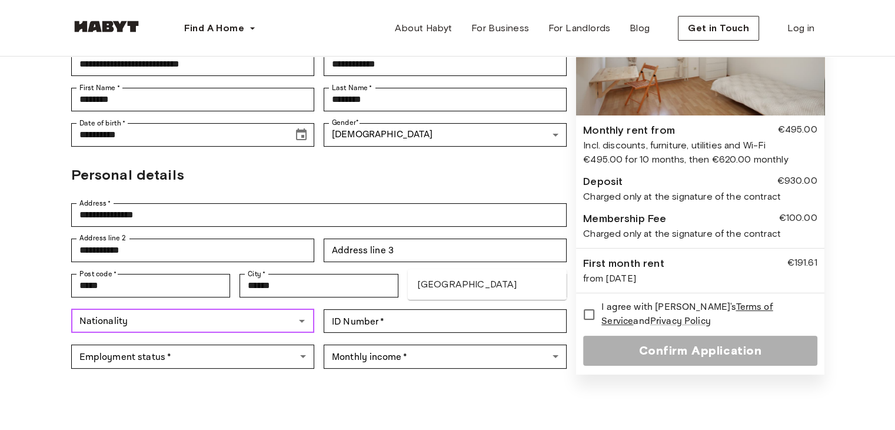
click at [197, 312] on input "Nationality" at bounding box center [183, 320] width 217 height 16
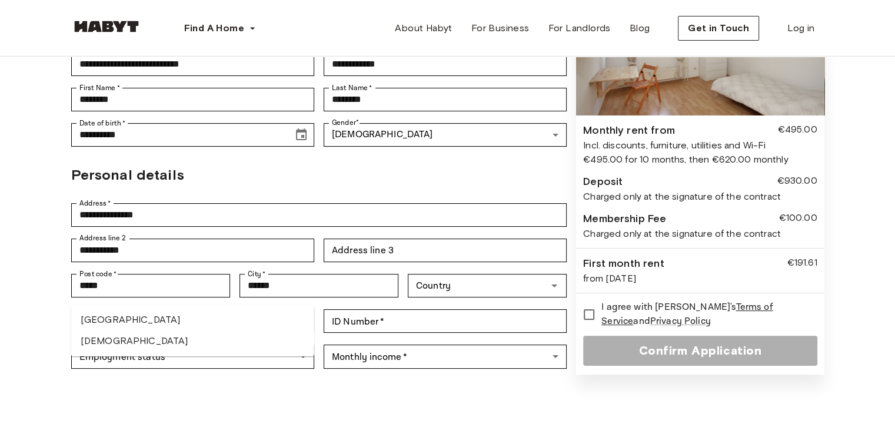
click at [138, 341] on li "Indian" at bounding box center [192, 340] width 243 height 21
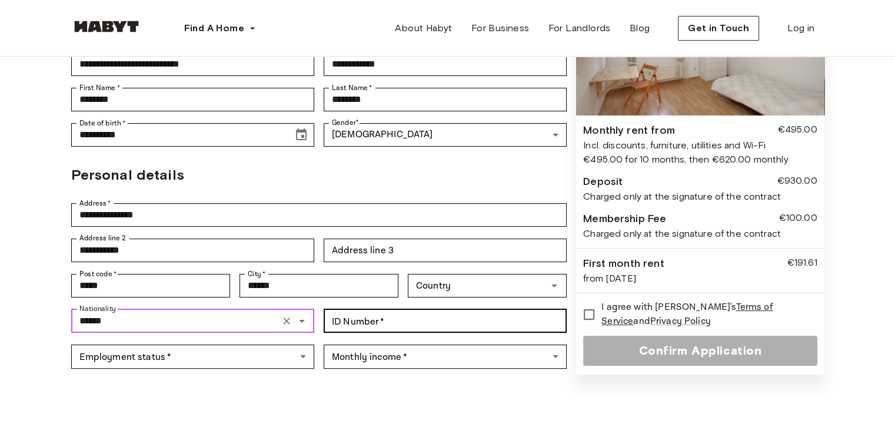
type input "******"
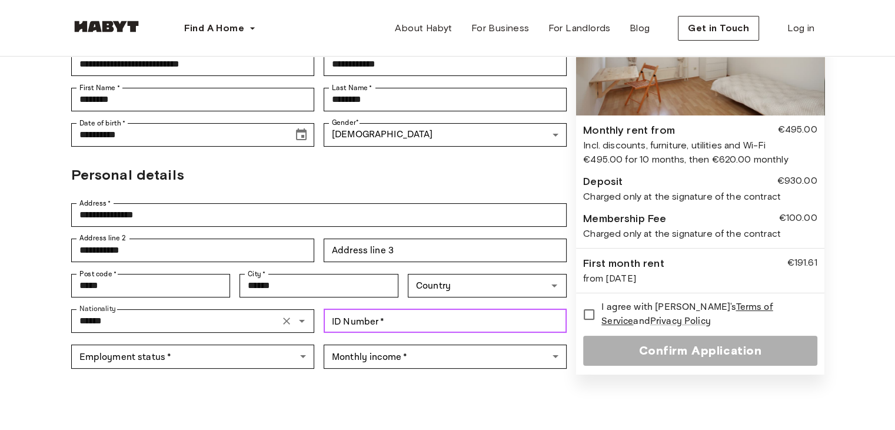
click at [380, 309] on input "ID Number   *" at bounding box center [445, 321] width 243 height 24
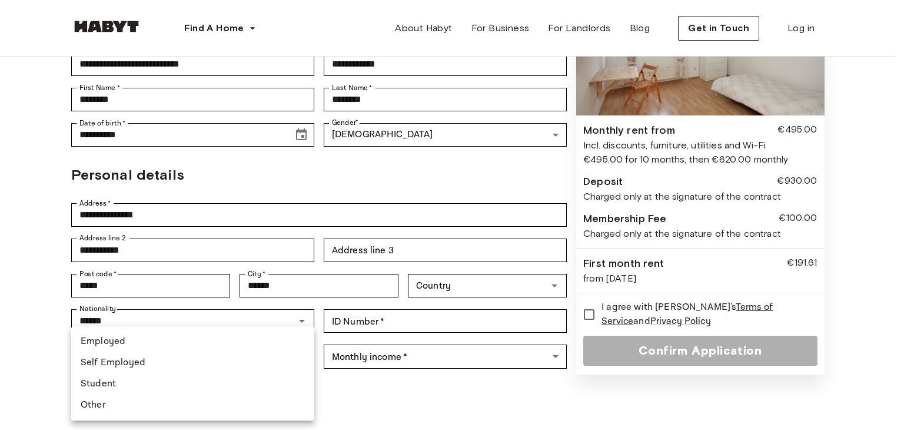
click at [242, 327] on body "**********" at bounding box center [452, 377] width 904 height 1108
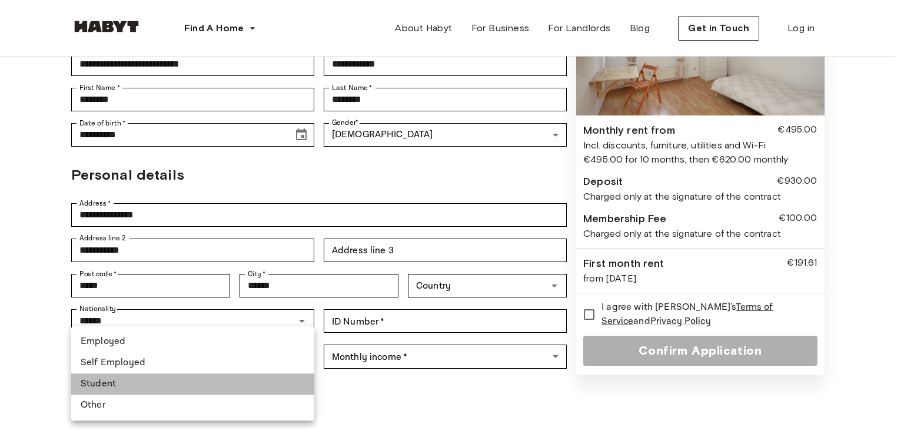
click at [138, 379] on li "Student" at bounding box center [192, 383] width 243 height 21
type input "*******"
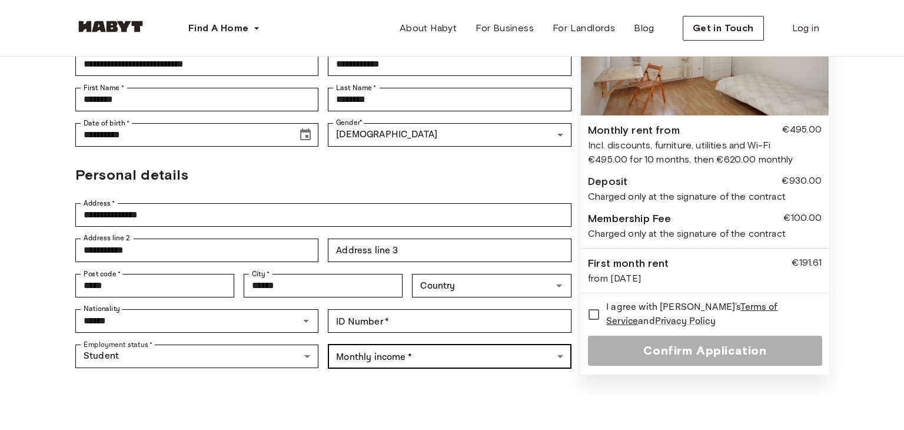
click at [332, 329] on body "**********" at bounding box center [452, 377] width 904 height 1108
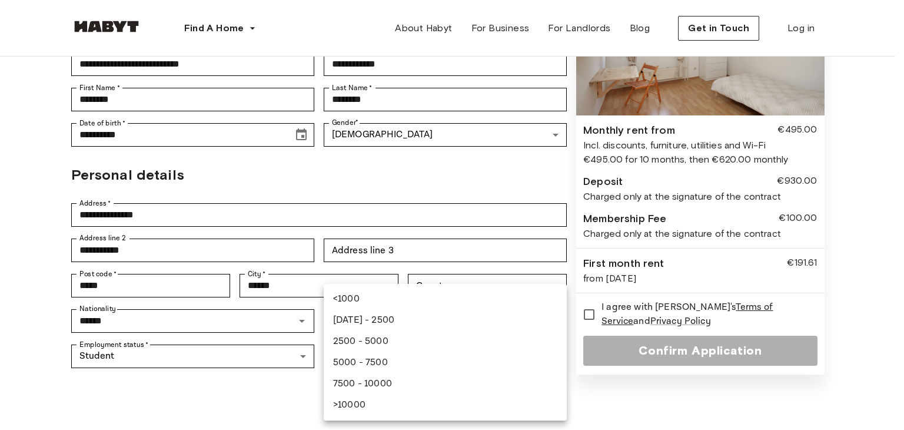
click at [378, 301] on li "<1000" at bounding box center [445, 298] width 243 height 21
type input "*****"
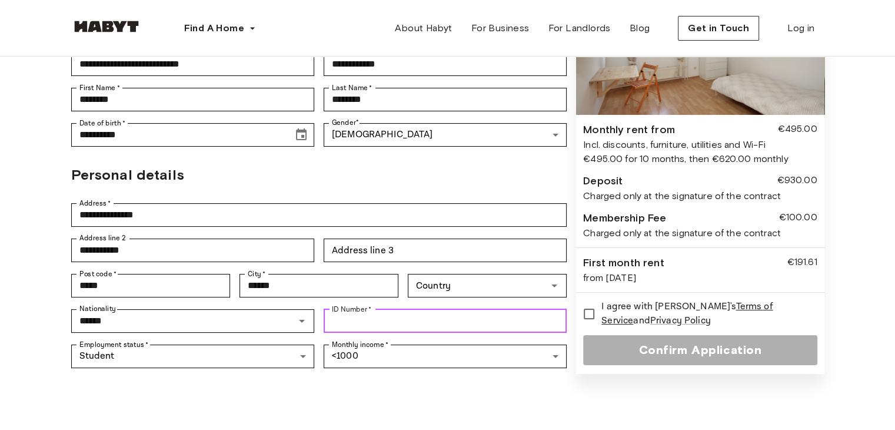
click at [379, 309] on input "ID Number   *" at bounding box center [445, 321] width 243 height 24
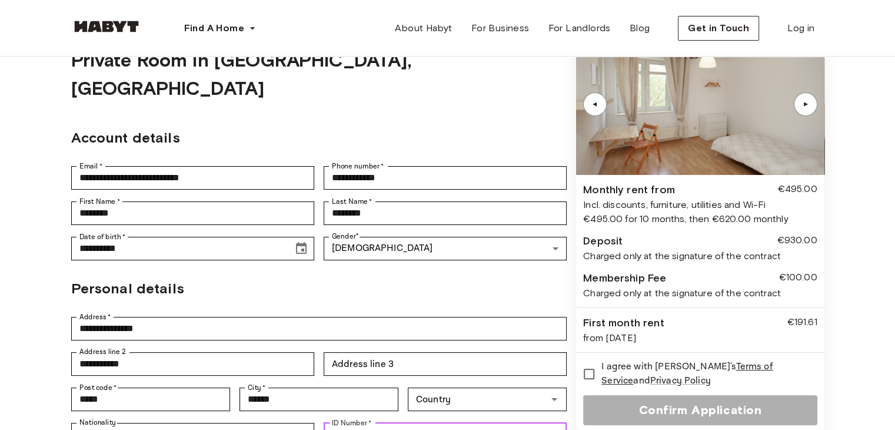
scroll to position [59, 0]
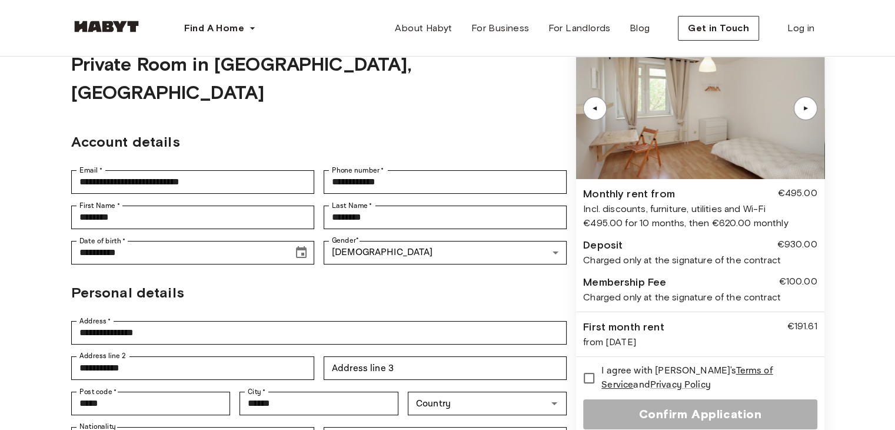
click at [806, 114] on div "▲" at bounding box center [806, 108] width 24 height 24
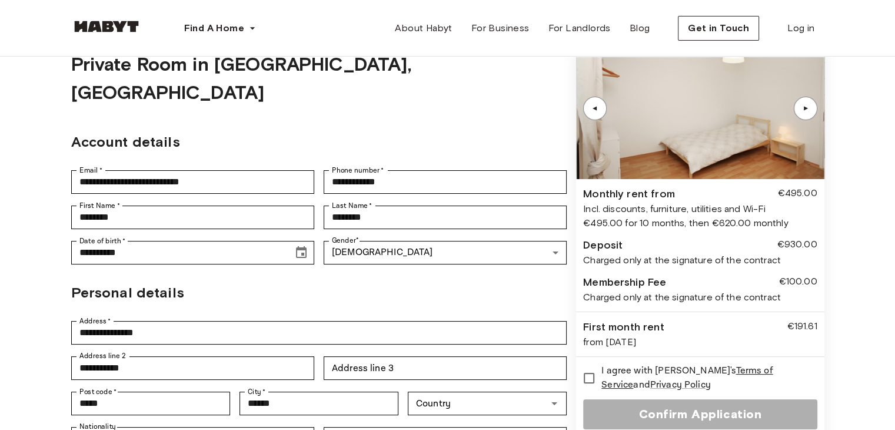
click at [806, 114] on div "▲" at bounding box center [806, 108] width 24 height 24
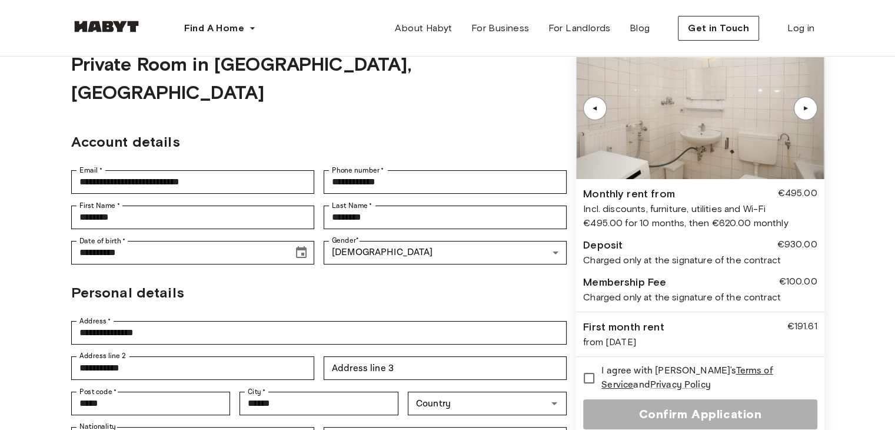
click at [806, 114] on div "▲" at bounding box center [806, 108] width 24 height 24
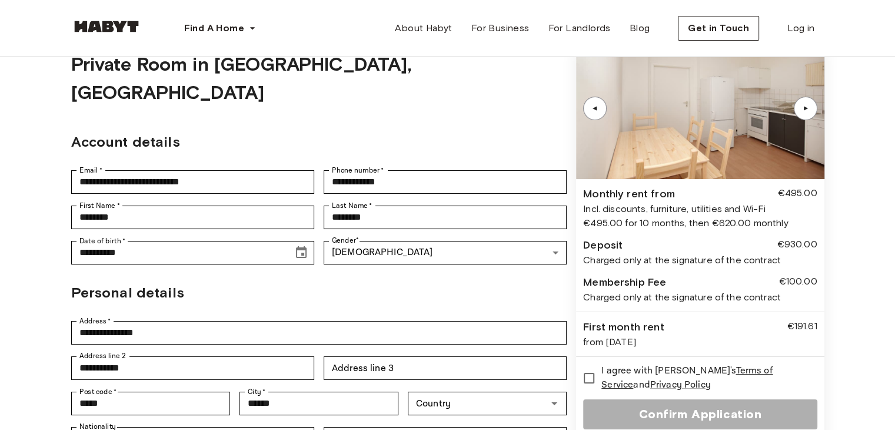
click at [806, 114] on div "▲" at bounding box center [806, 108] width 24 height 24
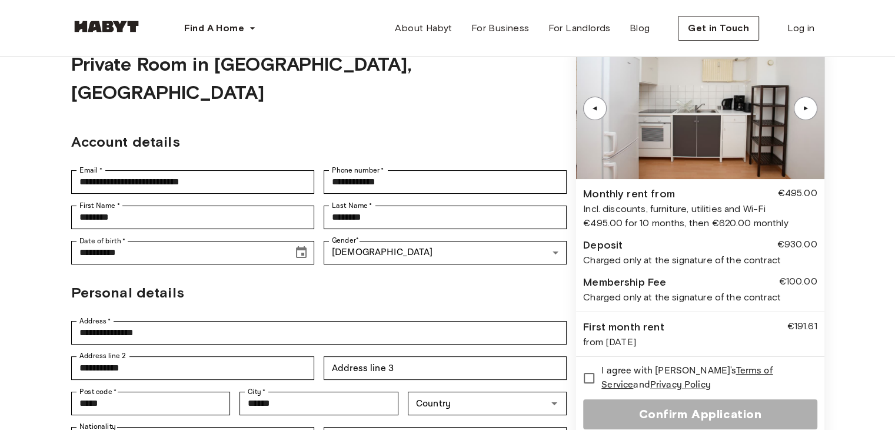
click at [806, 114] on div "▲" at bounding box center [806, 108] width 24 height 24
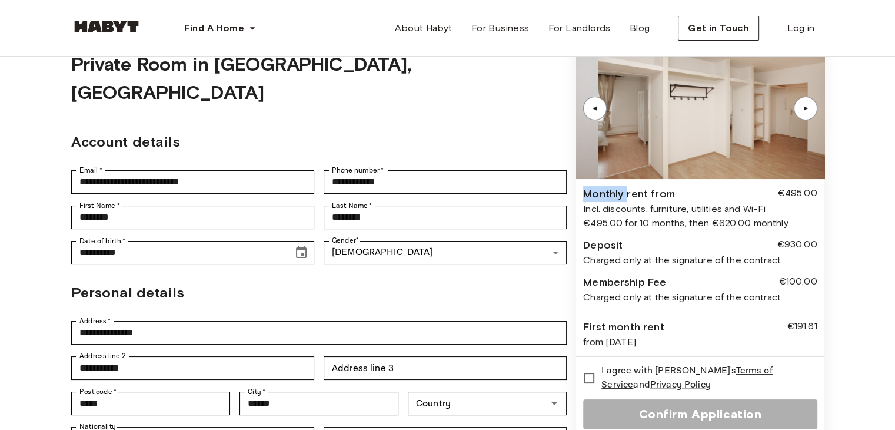
click at [806, 114] on div "▲" at bounding box center [806, 108] width 24 height 24
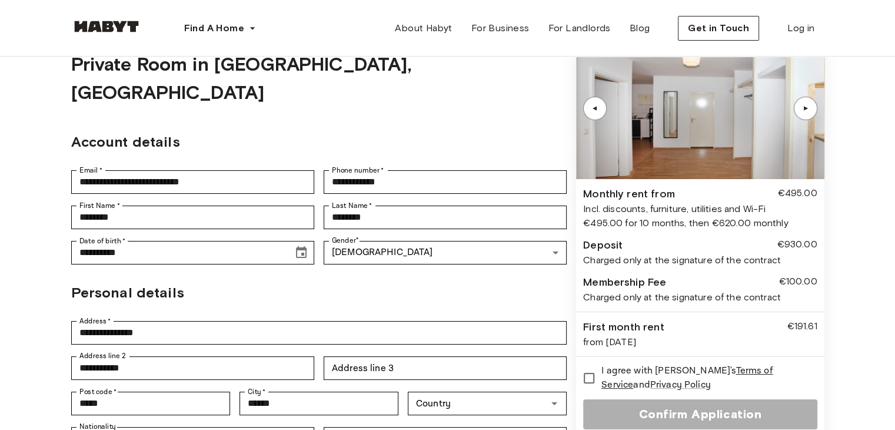
click at [806, 114] on div "▲" at bounding box center [806, 108] width 24 height 24
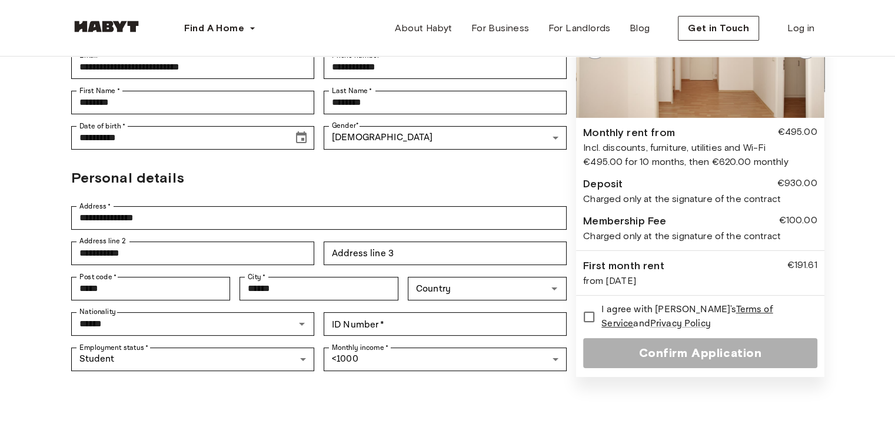
scroll to position [177, 0]
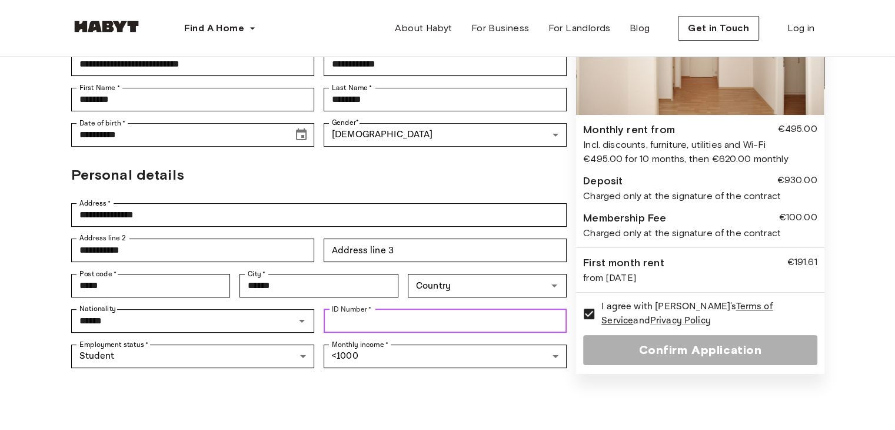
click at [415, 309] on input "ID Number   *" at bounding box center [445, 321] width 243 height 24
type input "********"
click at [431, 343] on div "Employment status   * Student ******* Employment status   * Monthly income   * …" at bounding box center [319, 355] width 496 height 35
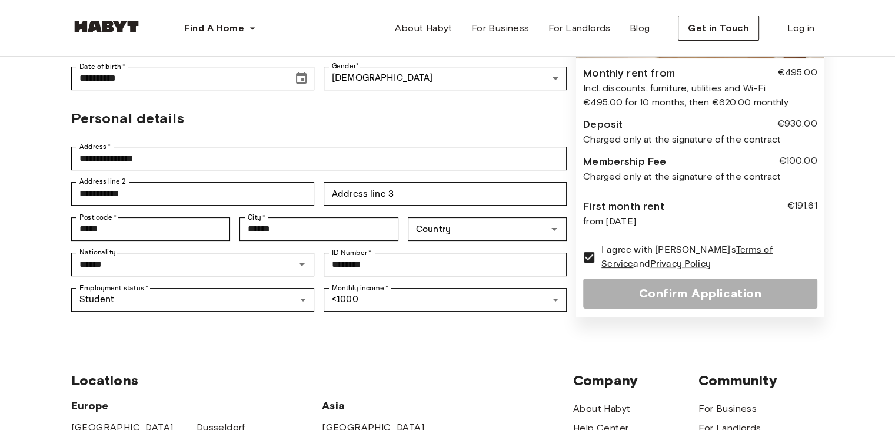
scroll to position [235, 0]
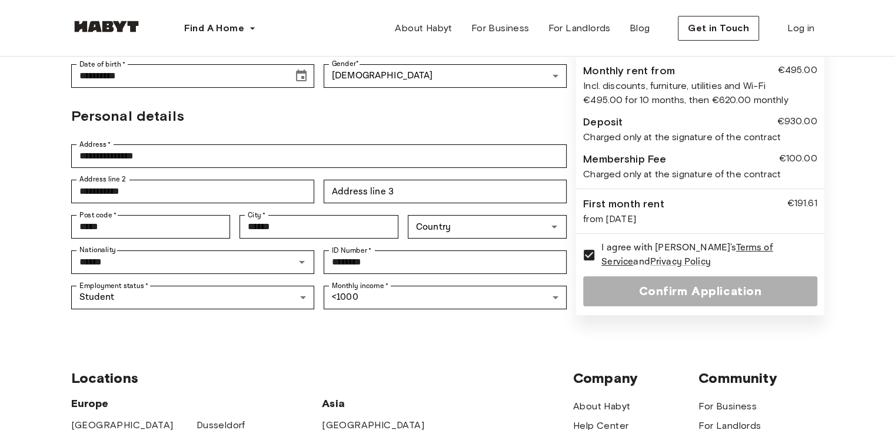
click at [638, 276] on div "Confirm Application" at bounding box center [700, 291] width 234 height 30
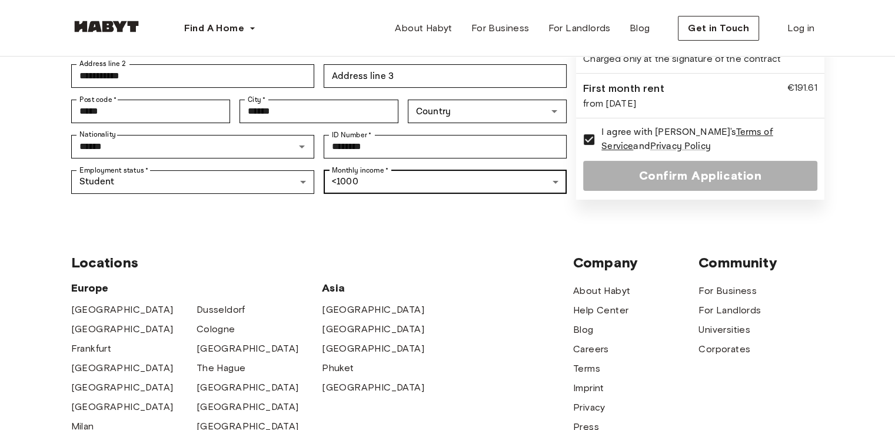
scroll to position [353, 0]
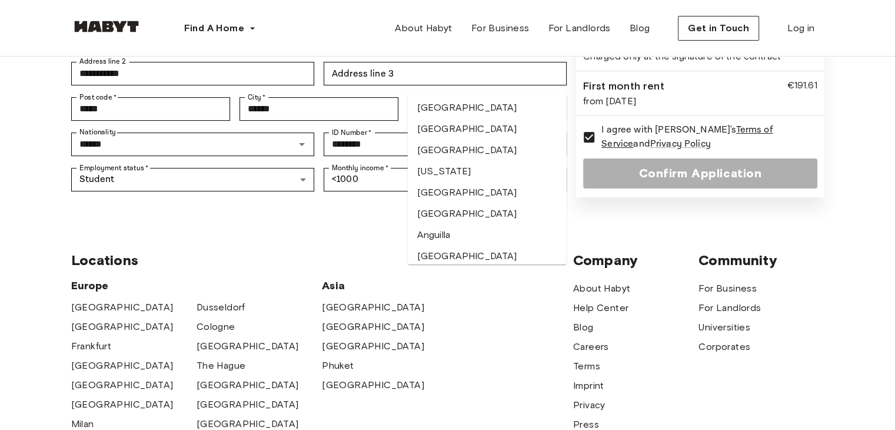
click at [475, 101] on input "Country" at bounding box center [477, 109] width 132 height 16
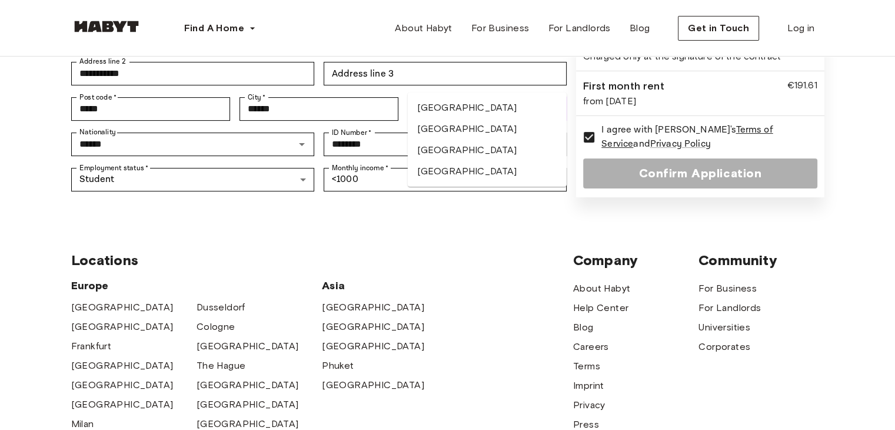
click at [450, 136] on li "Germany" at bounding box center [487, 128] width 159 height 21
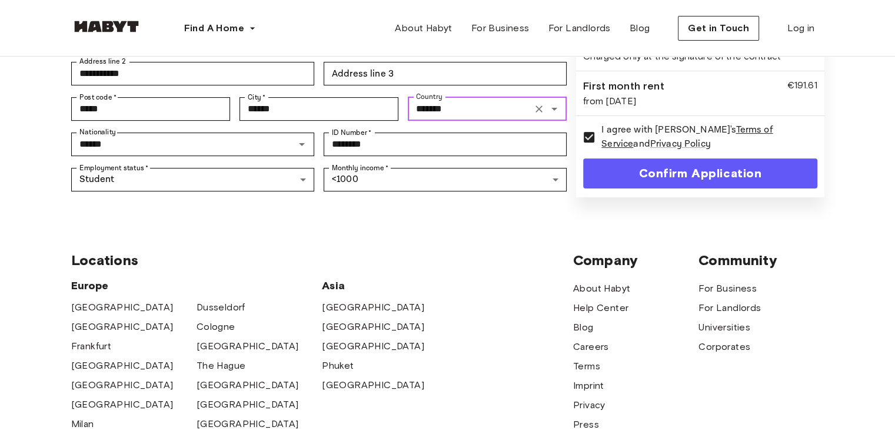
type input "*******"
click at [497, 251] on span "Locations" at bounding box center [322, 260] width 502 height 18
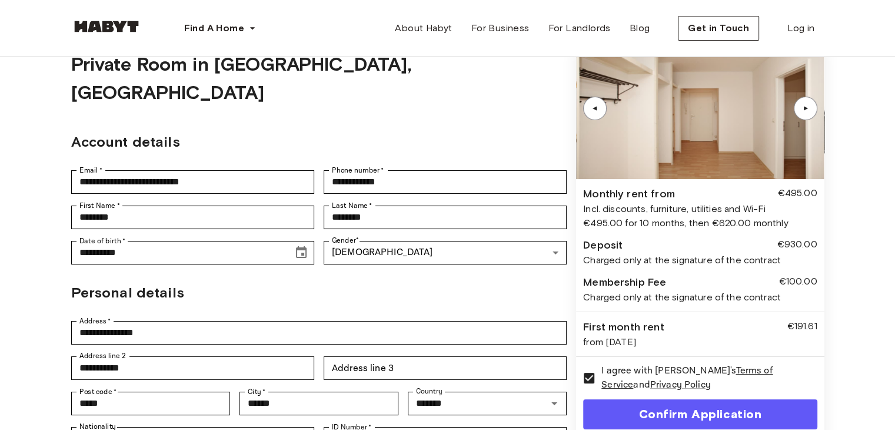
scroll to position [59, 0]
click at [807, 114] on div "▲" at bounding box center [806, 108] width 24 height 24
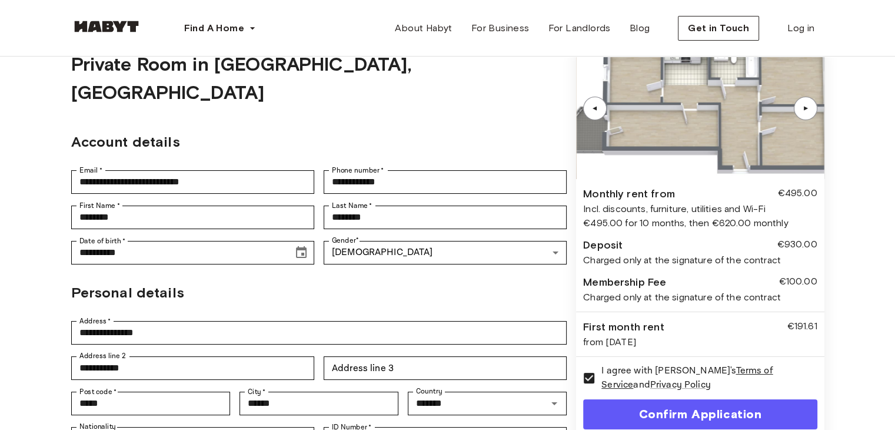
click at [807, 114] on div "▲" at bounding box center [806, 108] width 24 height 24
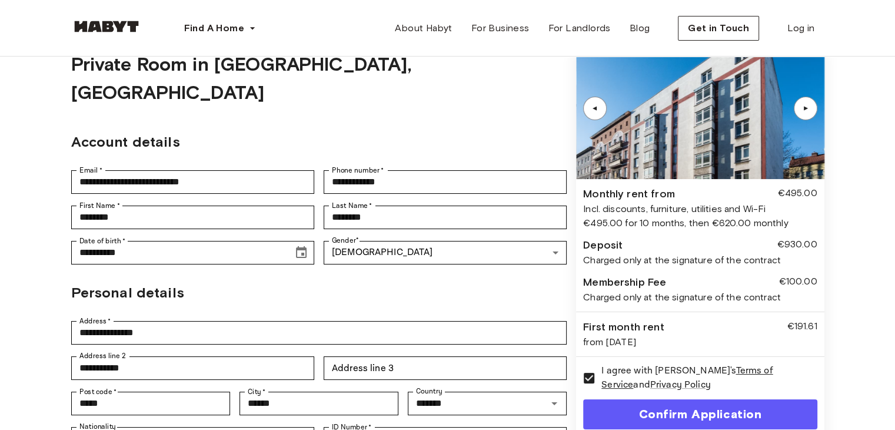
click at [807, 114] on div "▲" at bounding box center [806, 108] width 24 height 24
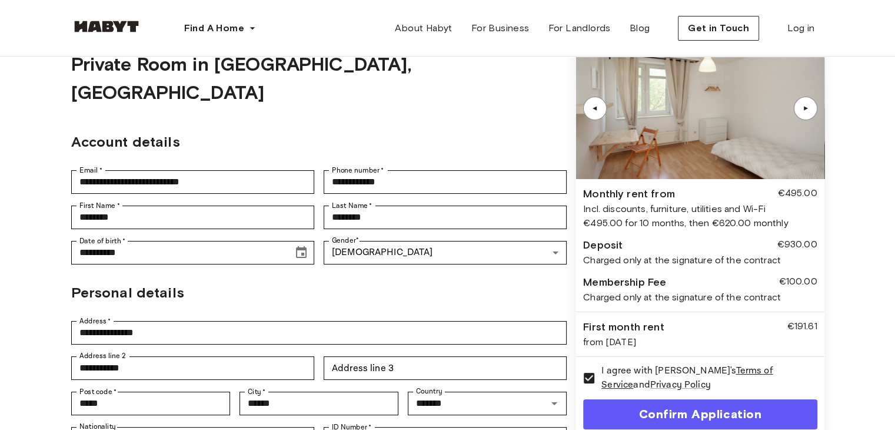
click at [807, 114] on div "▲" at bounding box center [806, 108] width 24 height 24
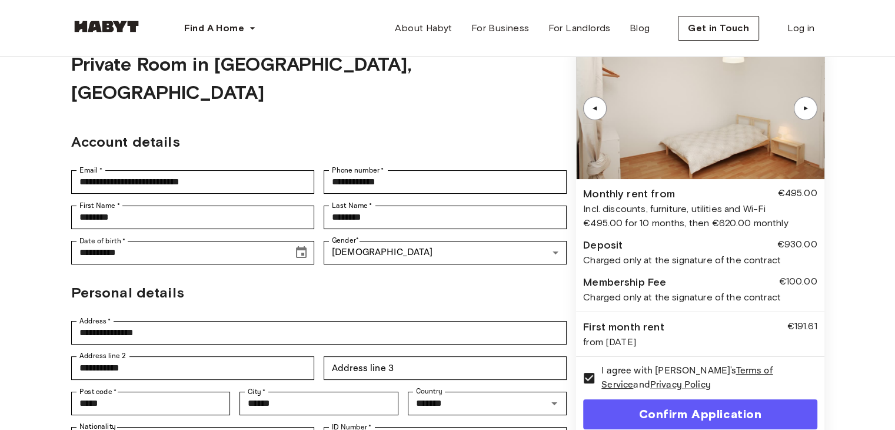
click at [807, 114] on div "▲" at bounding box center [806, 108] width 24 height 24
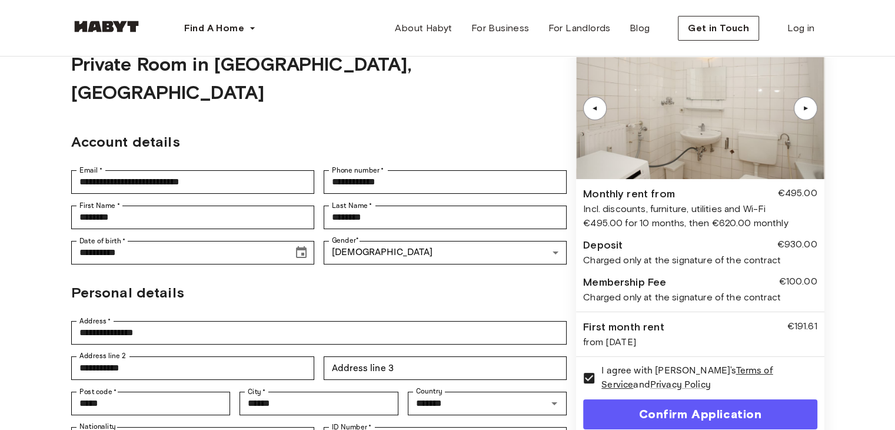
click at [807, 114] on div "▲" at bounding box center [806, 108] width 24 height 24
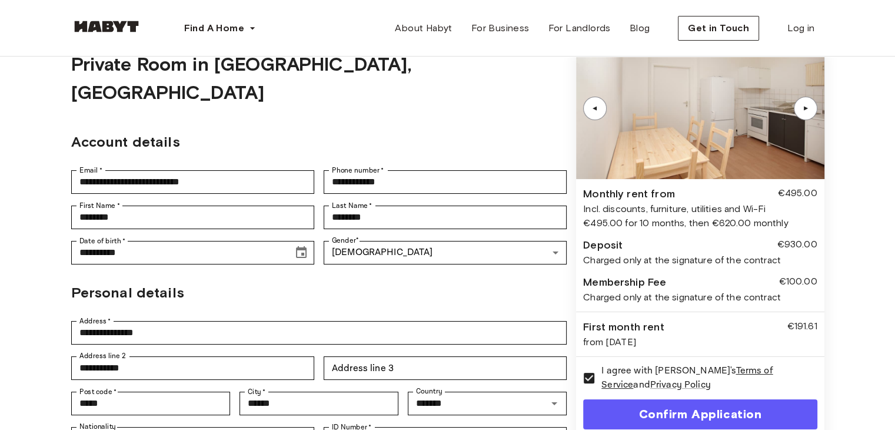
click at [807, 114] on div "▲" at bounding box center [806, 108] width 24 height 24
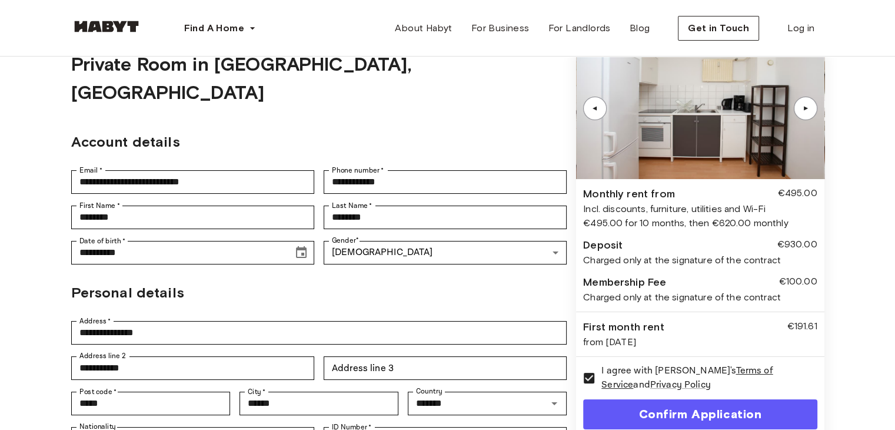
click at [807, 114] on div "▲" at bounding box center [806, 108] width 24 height 24
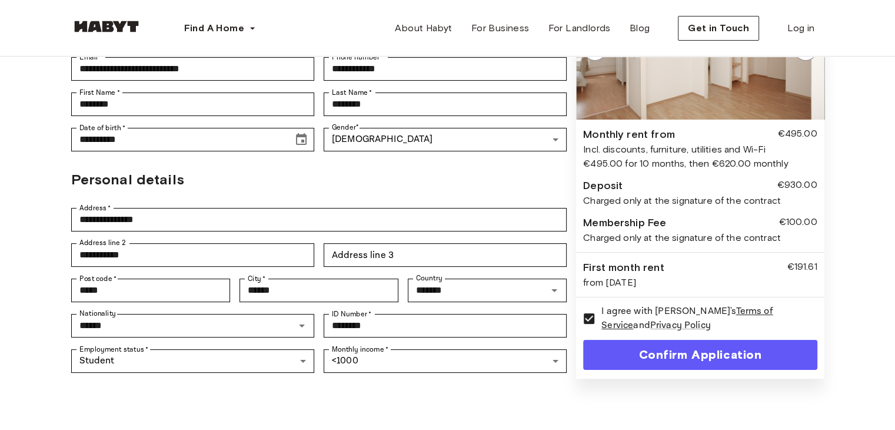
scroll to position [177, 0]
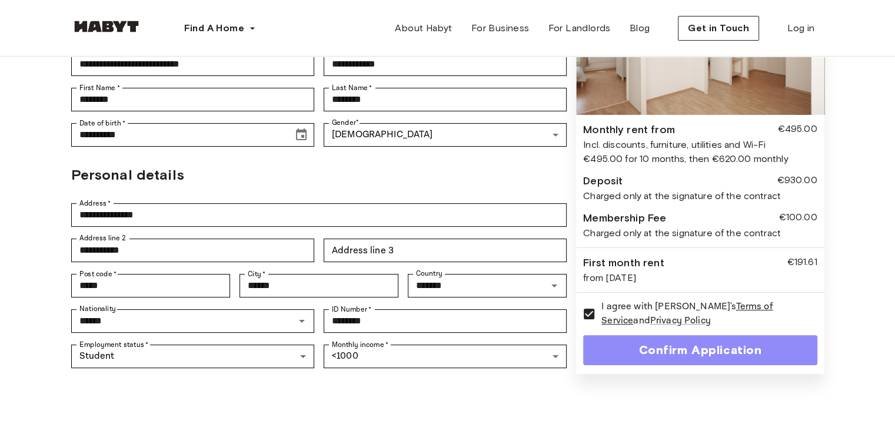
click at [663, 335] on button "Confirm Application" at bounding box center [700, 350] width 234 height 30
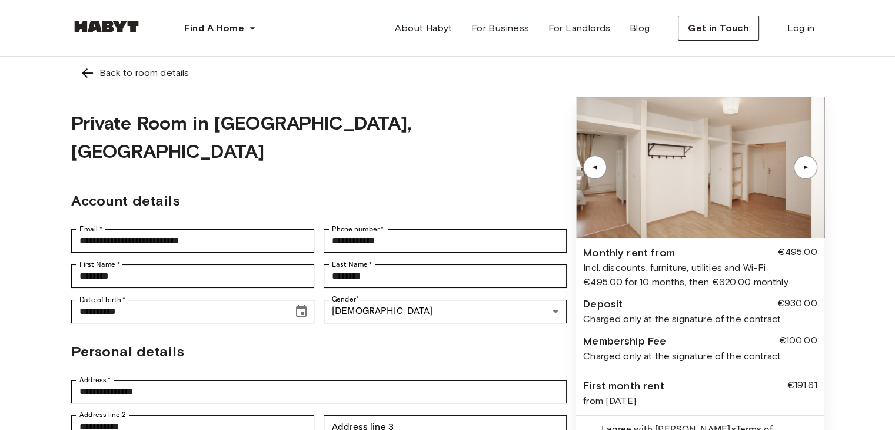
scroll to position [0, 0]
